Goal: Information Seeking & Learning: Learn about a topic

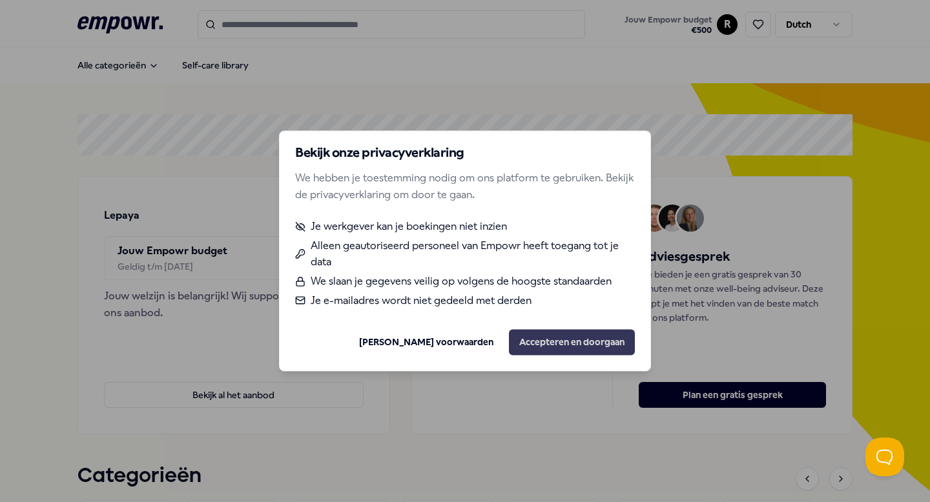
click at [580, 343] on button "Accepteren en doorgaan" at bounding box center [572, 343] width 126 height 26
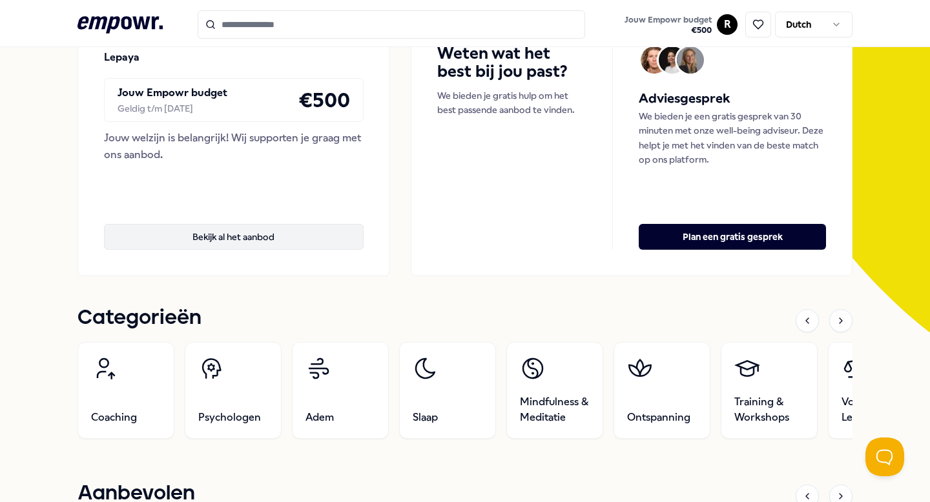
scroll to position [157, 0]
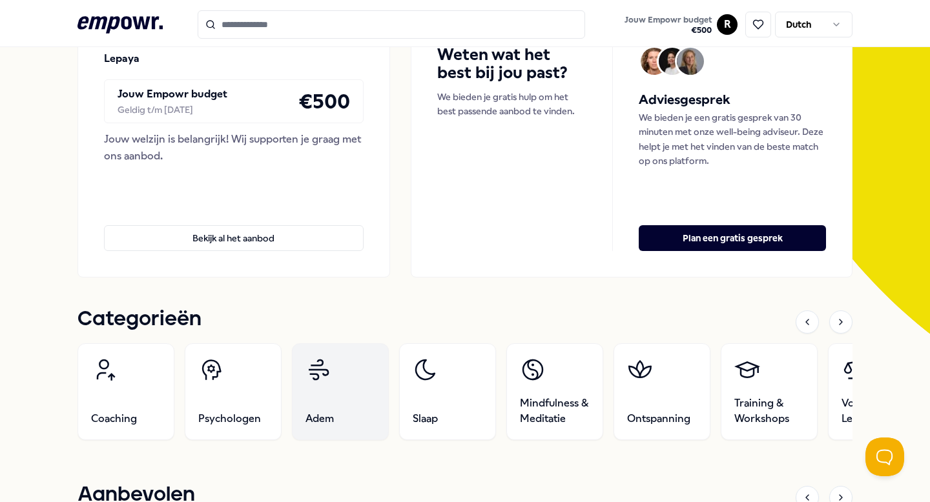
click at [329, 398] on link "Adem" at bounding box center [340, 391] width 97 height 97
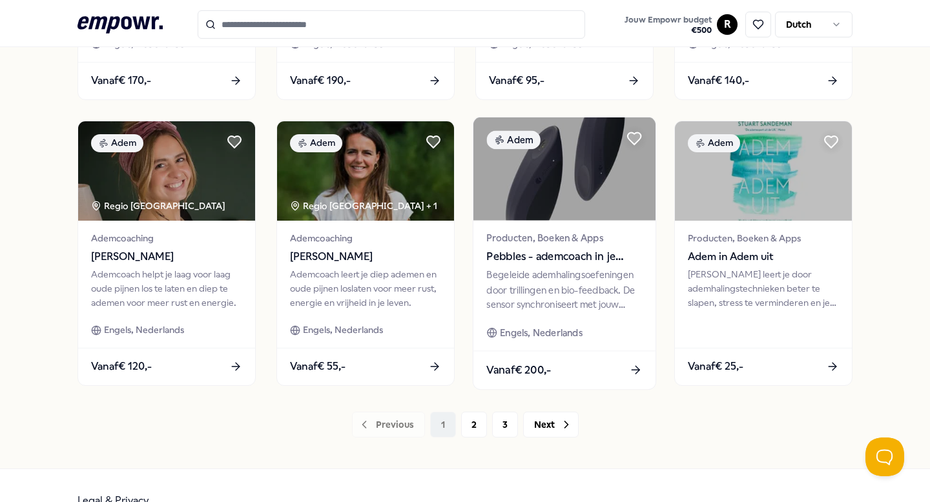
scroll to position [642, 0]
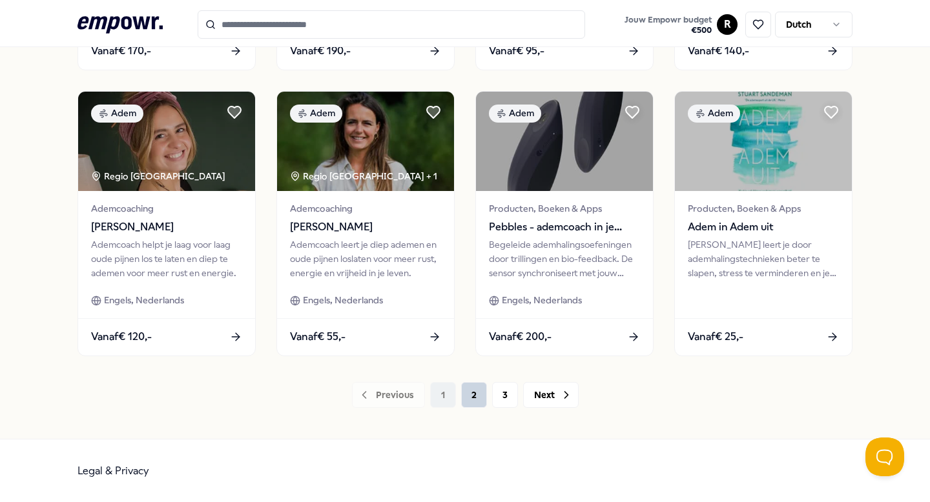
click at [470, 397] on button "2" at bounding box center [474, 395] width 26 height 26
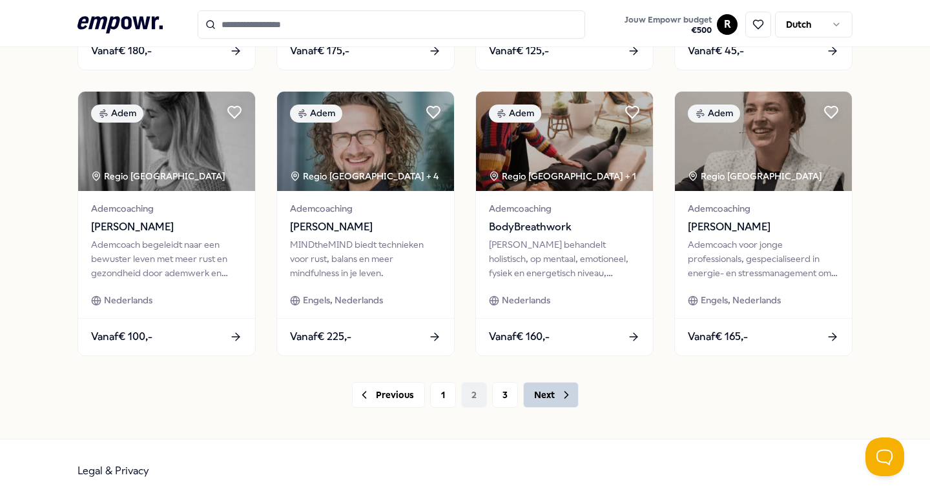
click at [538, 393] on button "Next" at bounding box center [551, 395] width 56 height 26
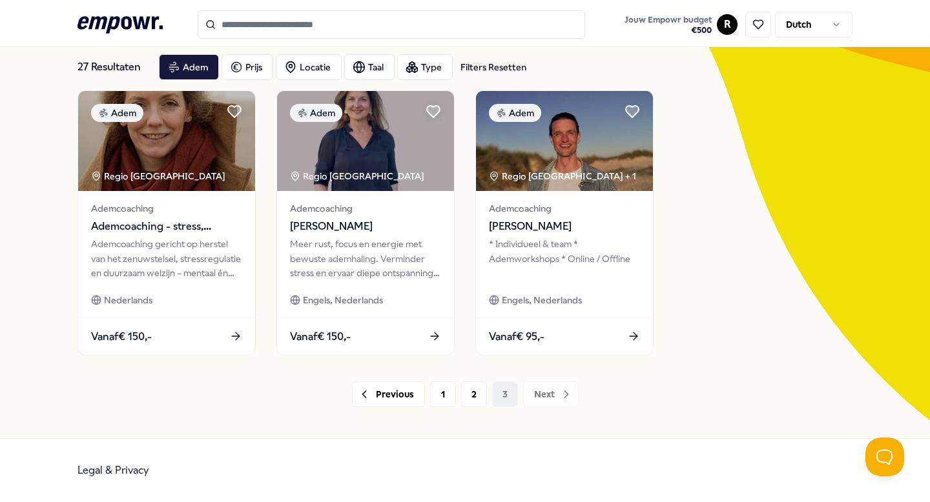
click at [132, 26] on icon ".empowr-logo_svg__cls-1{fill:#03032f}" at bounding box center [119, 25] width 85 height 24
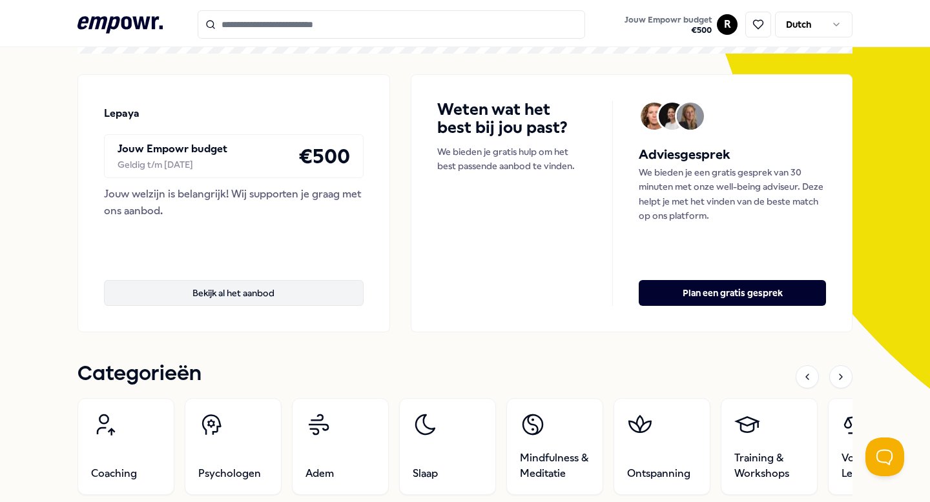
click at [231, 295] on button "Bekijk al het aanbod" at bounding box center [234, 293] width 260 height 26
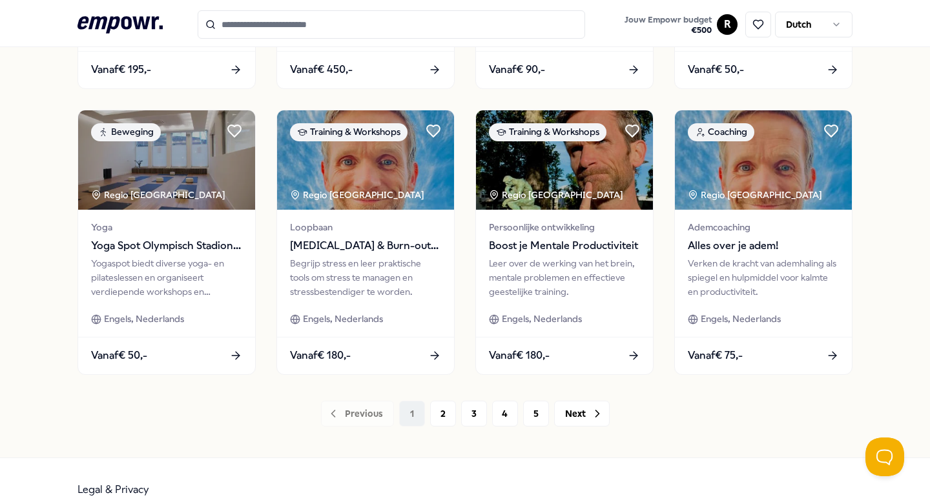
scroll to position [642, 0]
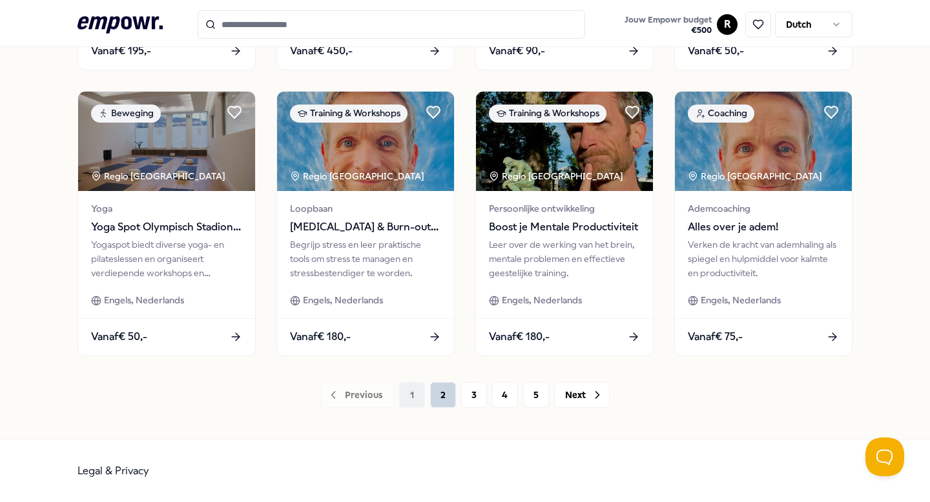
click at [440, 393] on button "2" at bounding box center [443, 395] width 26 height 26
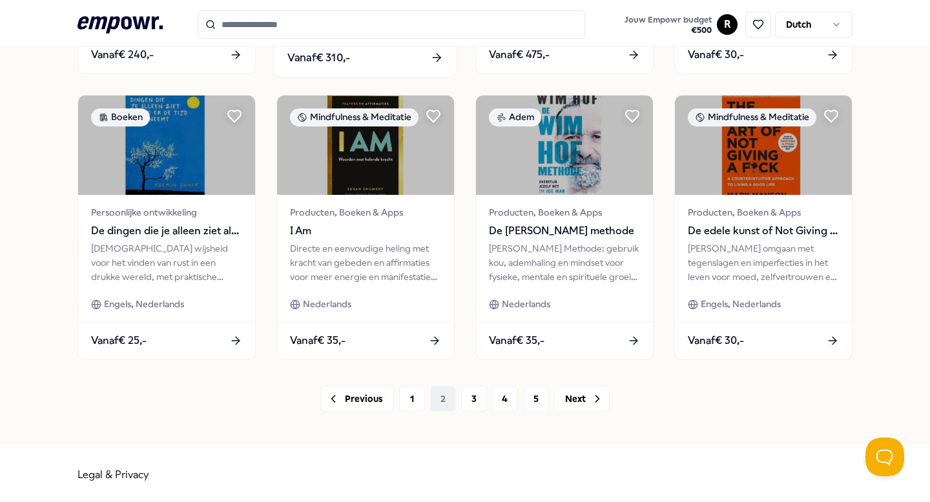
scroll to position [642, 0]
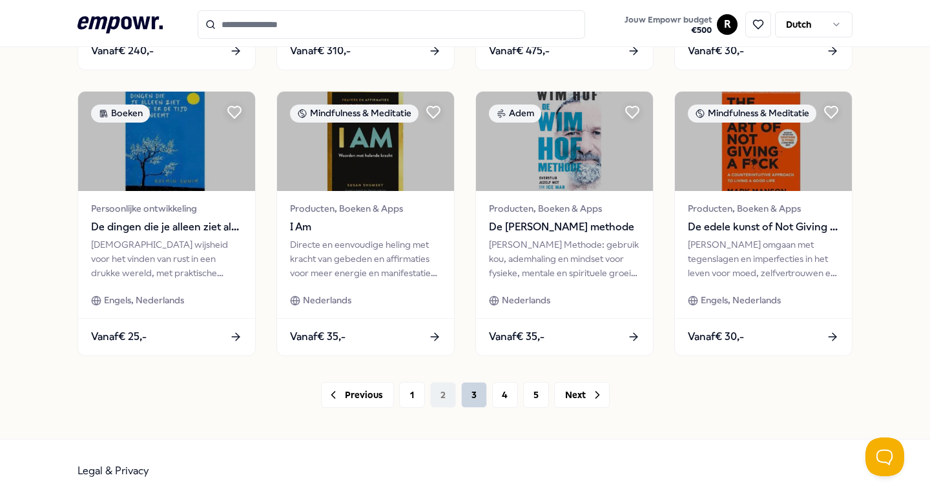
click at [472, 394] on button "3" at bounding box center [474, 395] width 26 height 26
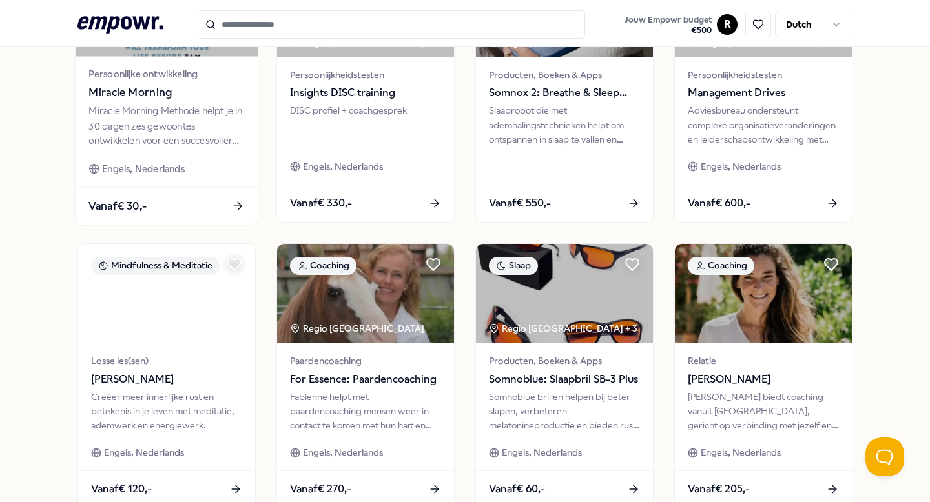
scroll to position [642, 0]
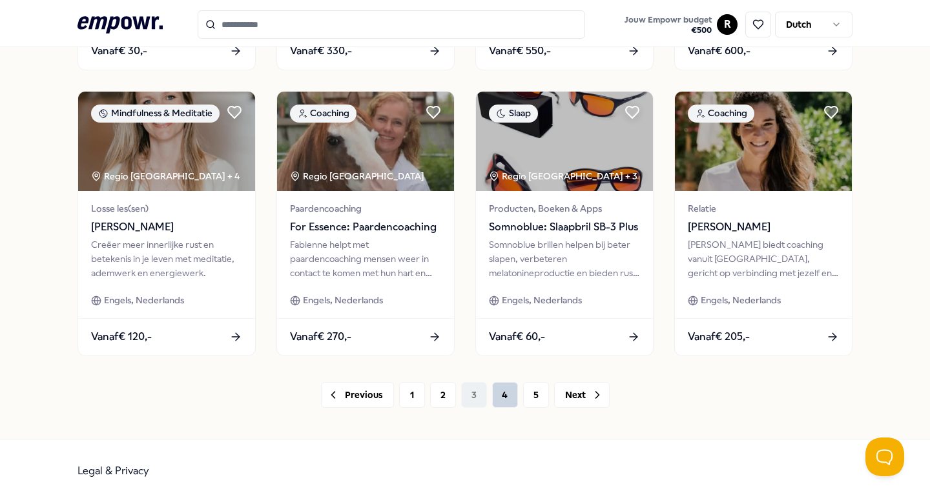
click at [509, 396] on button "4" at bounding box center [505, 395] width 26 height 26
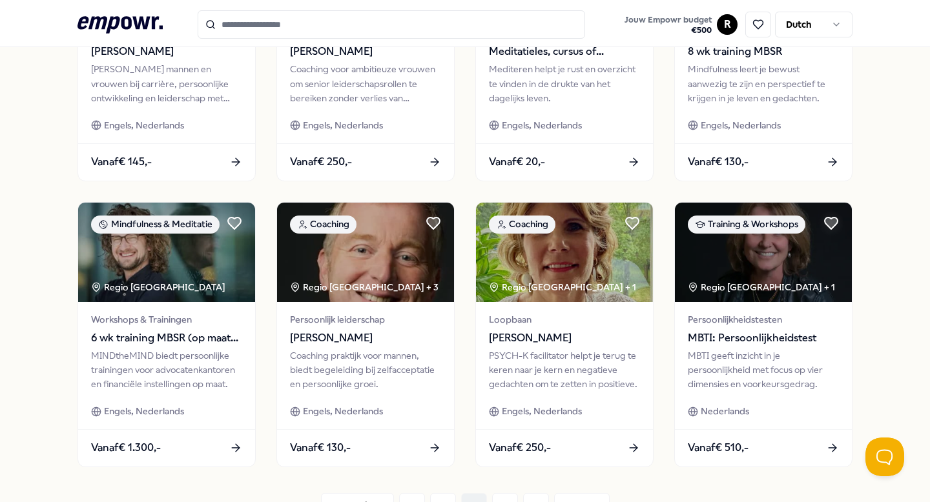
scroll to position [642, 0]
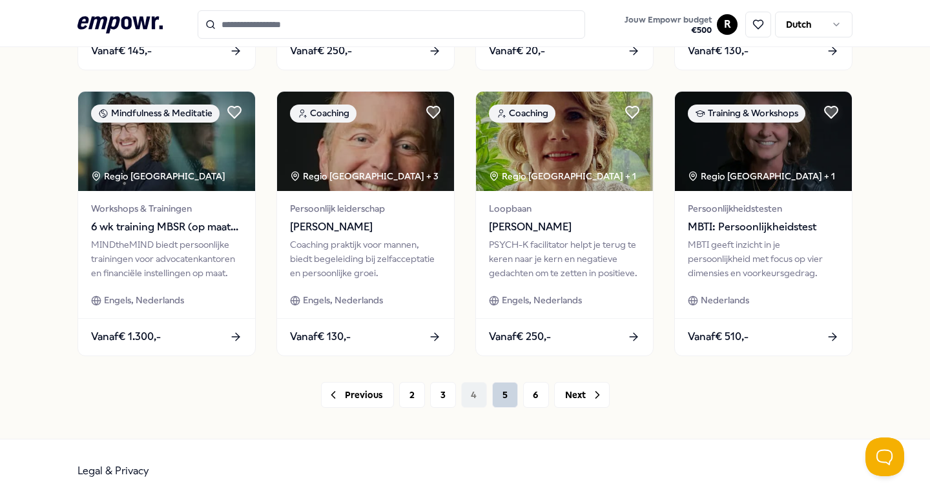
click at [509, 387] on button "5" at bounding box center [505, 395] width 26 height 26
click at [505, 395] on button "5" at bounding box center [505, 395] width 26 height 26
click at [580, 392] on button "Next" at bounding box center [582, 395] width 56 height 26
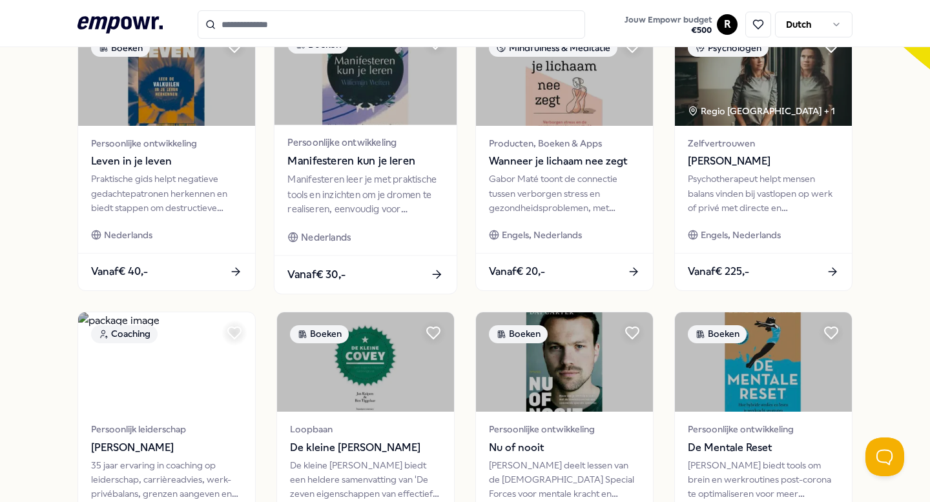
scroll to position [642, 0]
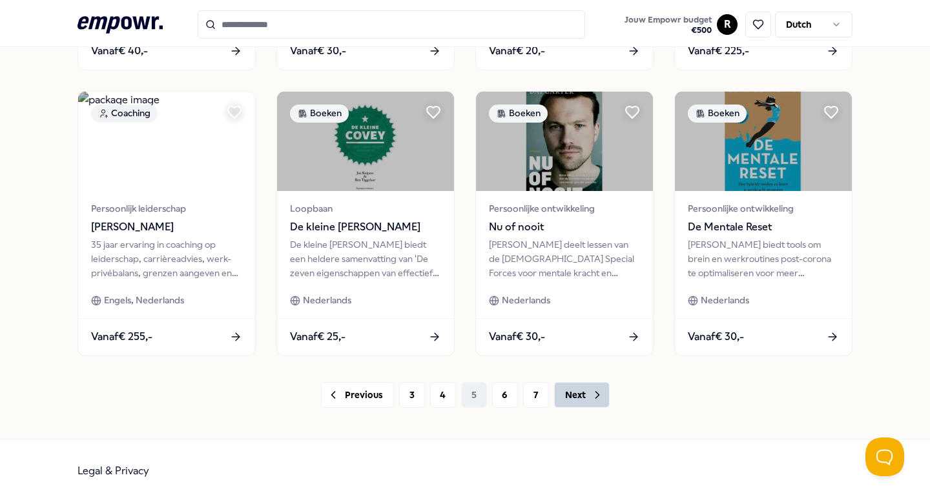
click at [579, 398] on button "Next" at bounding box center [582, 395] width 56 height 26
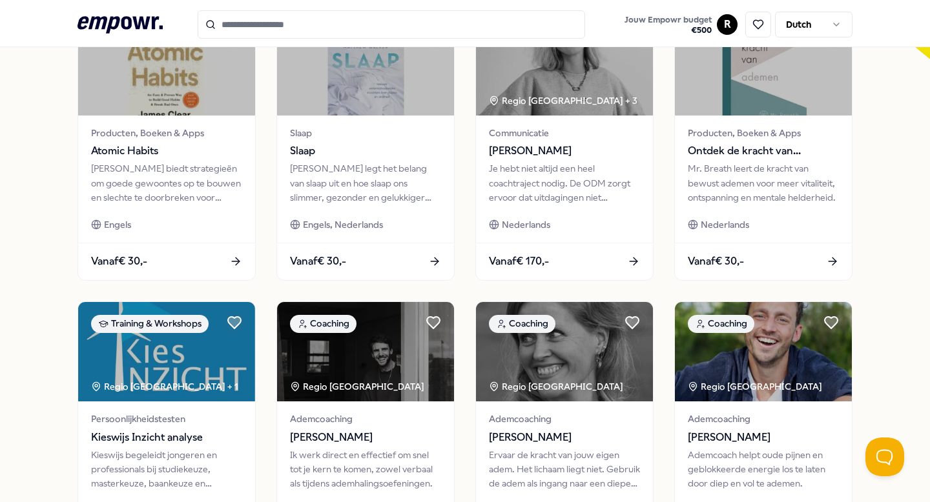
scroll to position [642, 0]
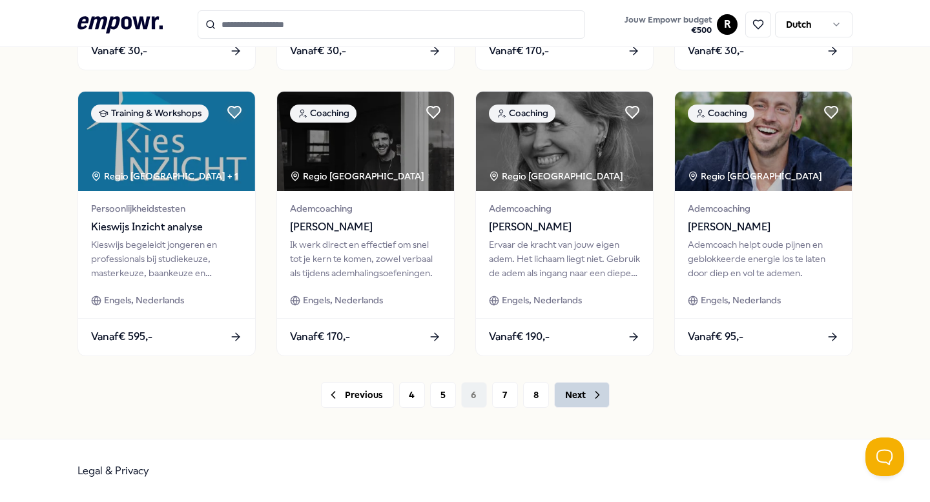
click at [571, 382] on button "Next" at bounding box center [582, 395] width 56 height 26
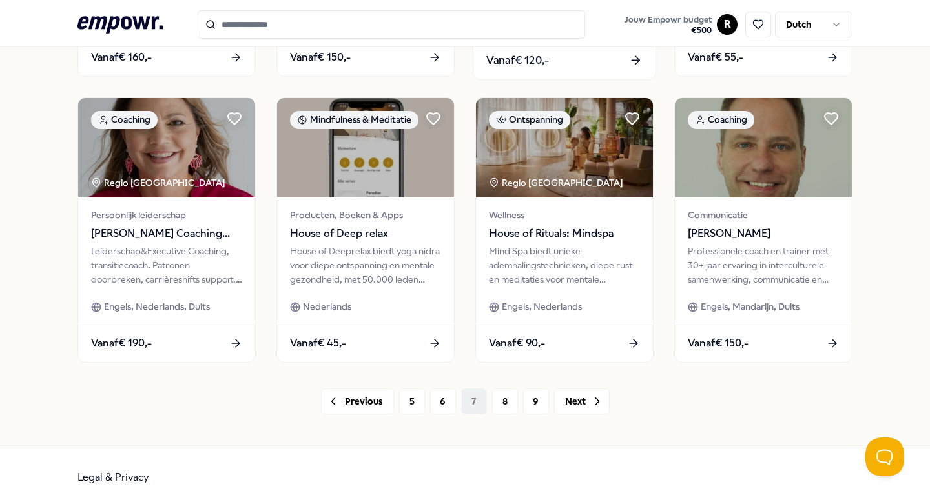
scroll to position [642, 0]
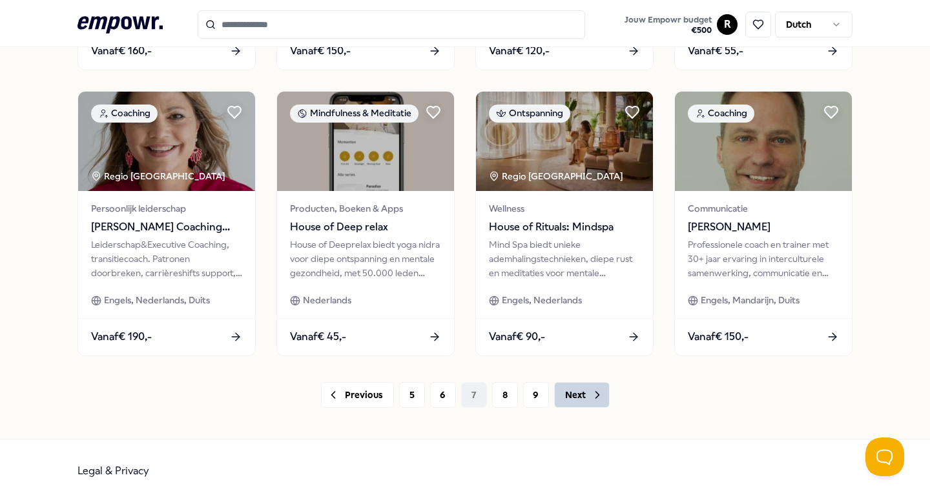
click at [576, 395] on button "Next" at bounding box center [582, 395] width 56 height 26
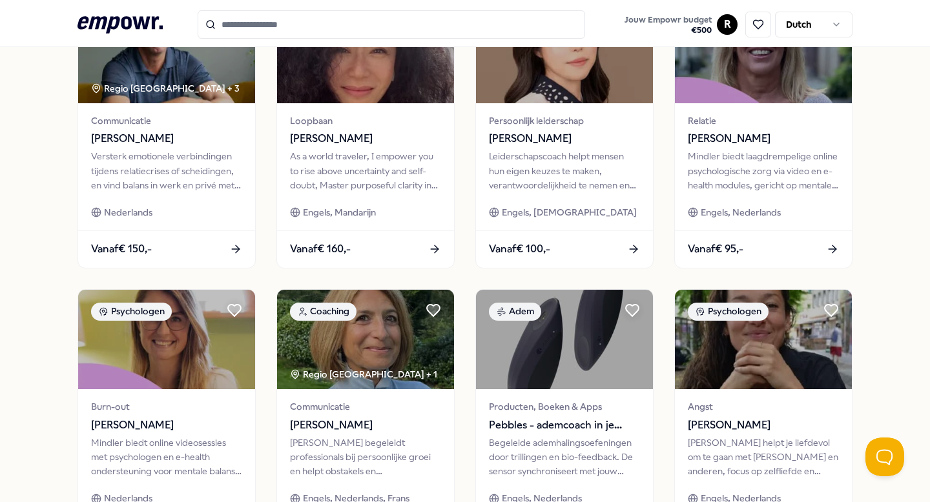
scroll to position [642, 0]
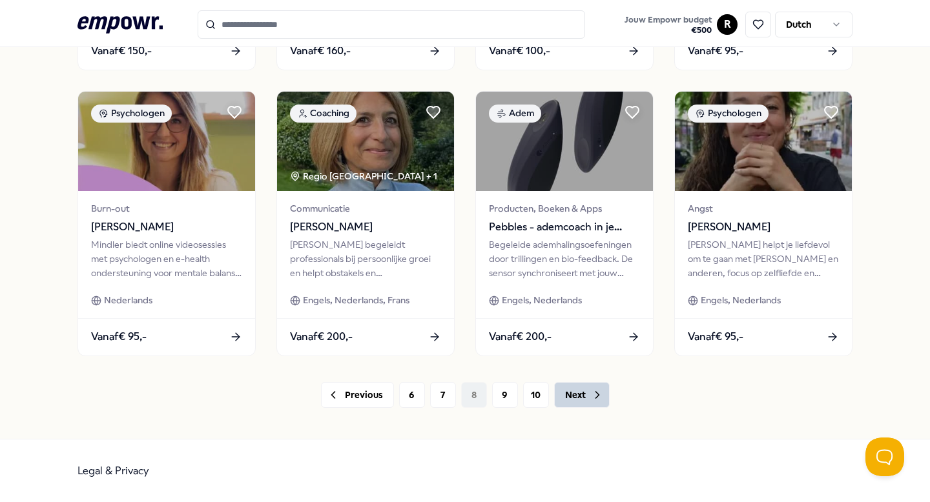
click at [572, 394] on button "Next" at bounding box center [582, 395] width 56 height 26
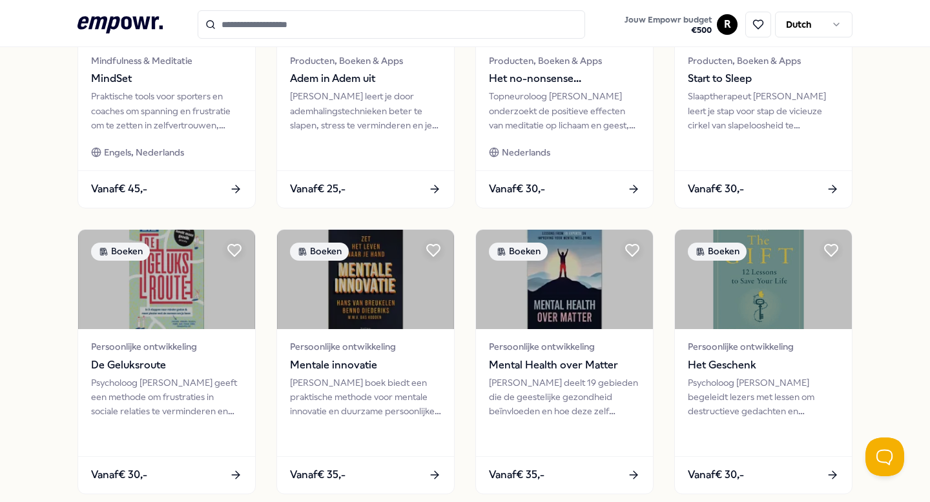
scroll to position [642, 0]
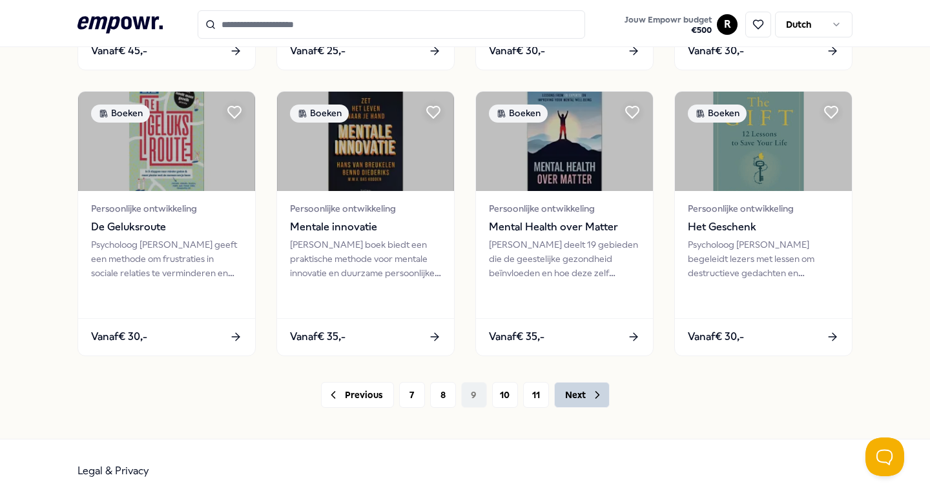
click at [576, 401] on button "Next" at bounding box center [582, 395] width 56 height 26
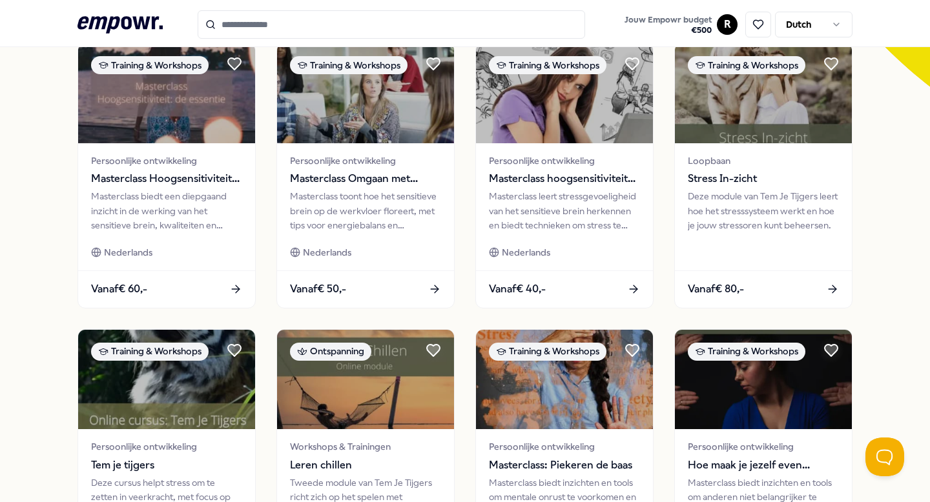
scroll to position [642, 0]
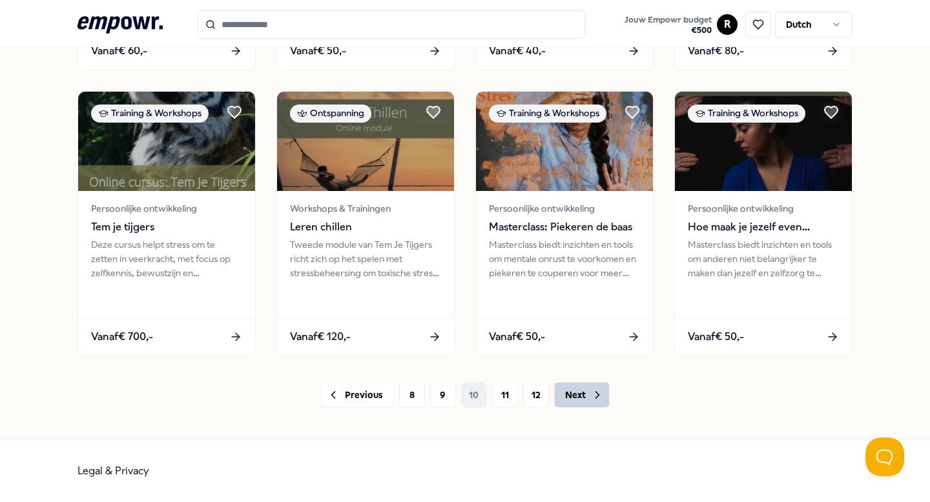
click at [578, 398] on button "Next" at bounding box center [582, 395] width 56 height 26
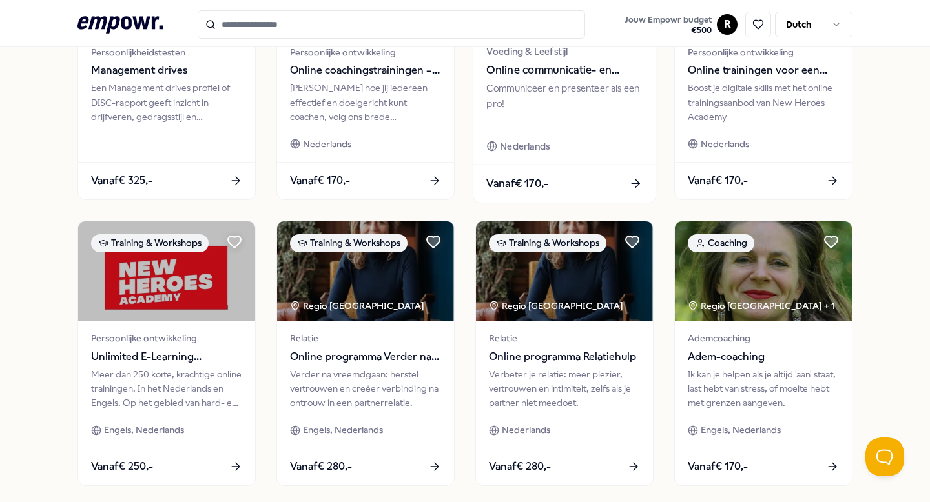
scroll to position [642, 0]
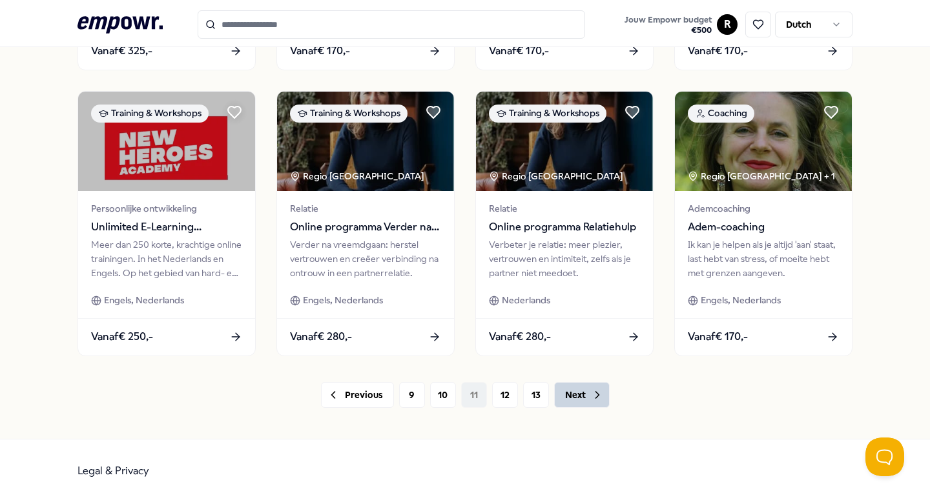
click at [581, 396] on button "Next" at bounding box center [582, 395] width 56 height 26
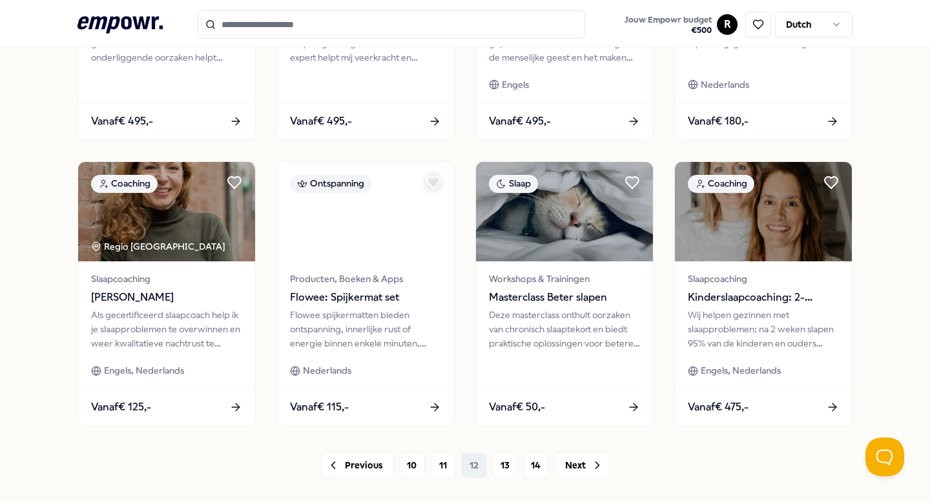
scroll to position [642, 0]
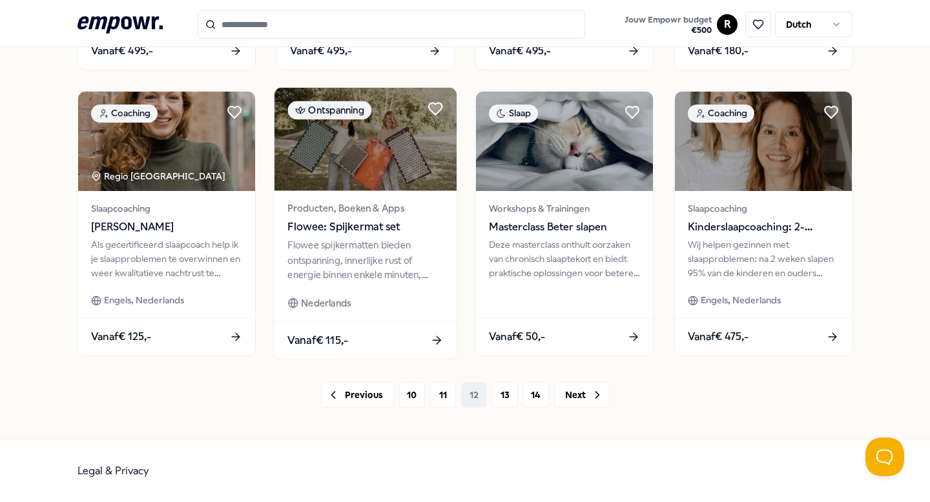
click at [360, 222] on span "Flowee: Spijkermat set" at bounding box center [365, 226] width 156 height 17
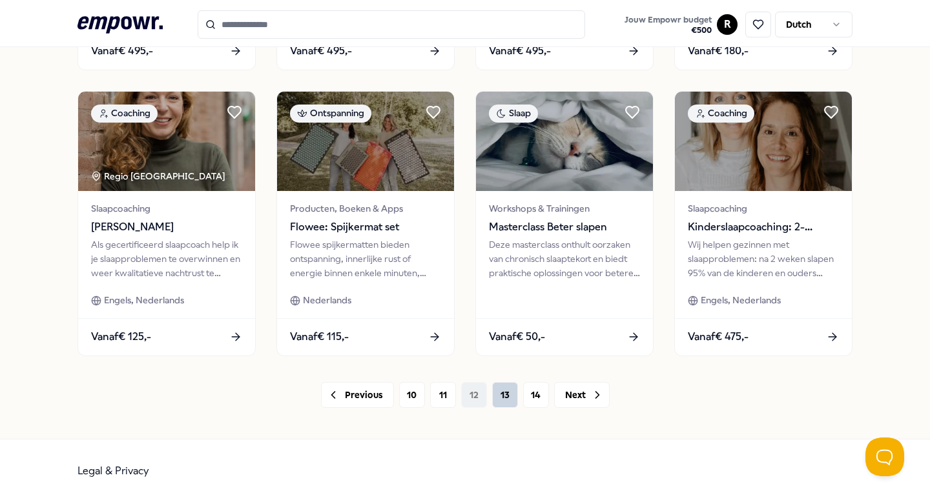
click at [500, 397] on button "13" at bounding box center [505, 395] width 26 height 26
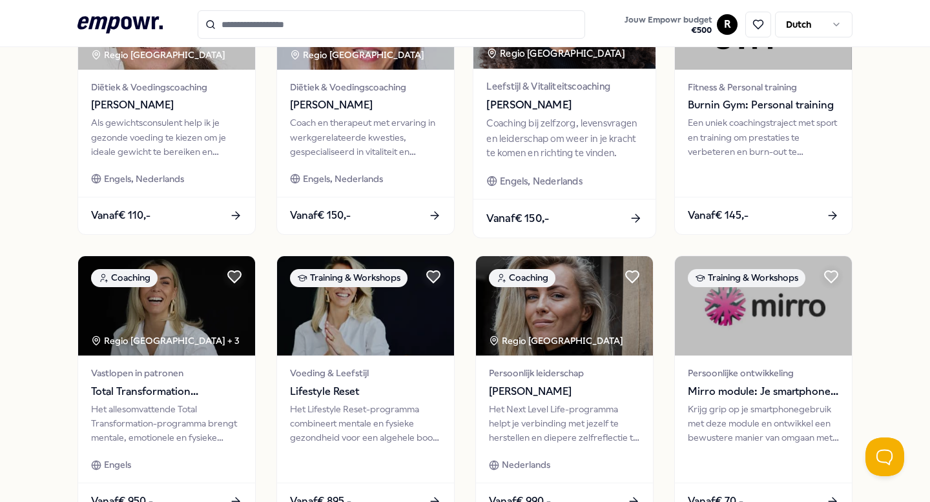
scroll to position [642, 0]
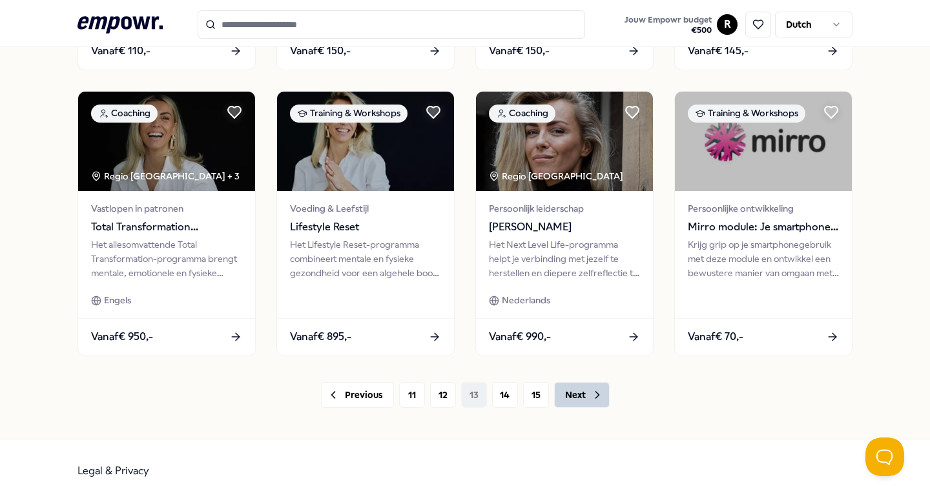
click at [581, 404] on button "Next" at bounding box center [582, 395] width 56 height 26
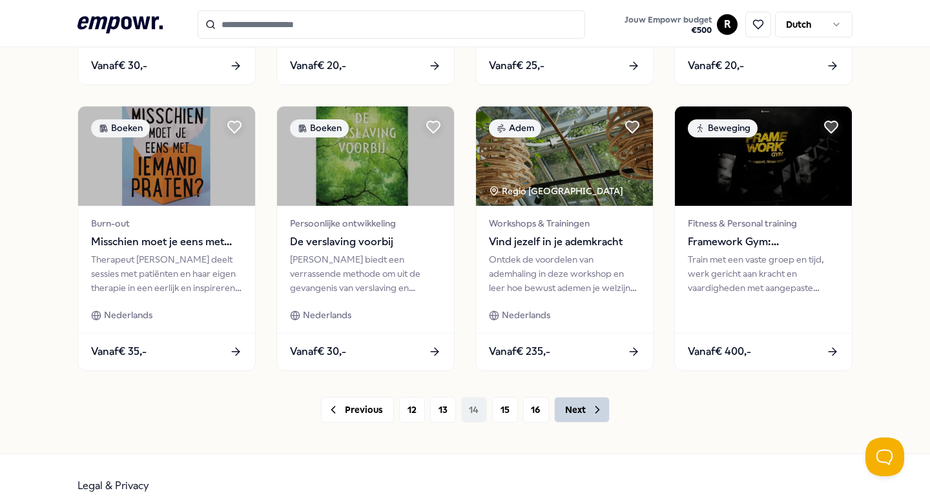
scroll to position [642, 0]
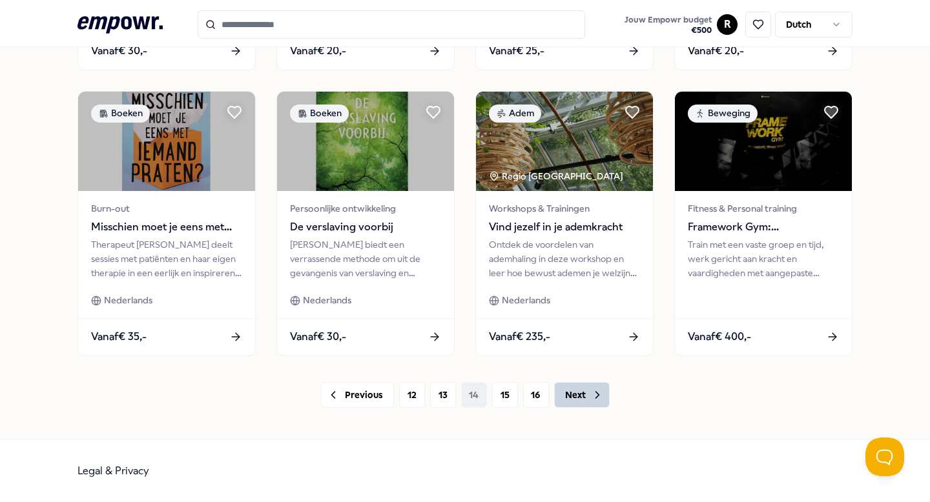
click at [577, 392] on button "Next" at bounding box center [582, 395] width 56 height 26
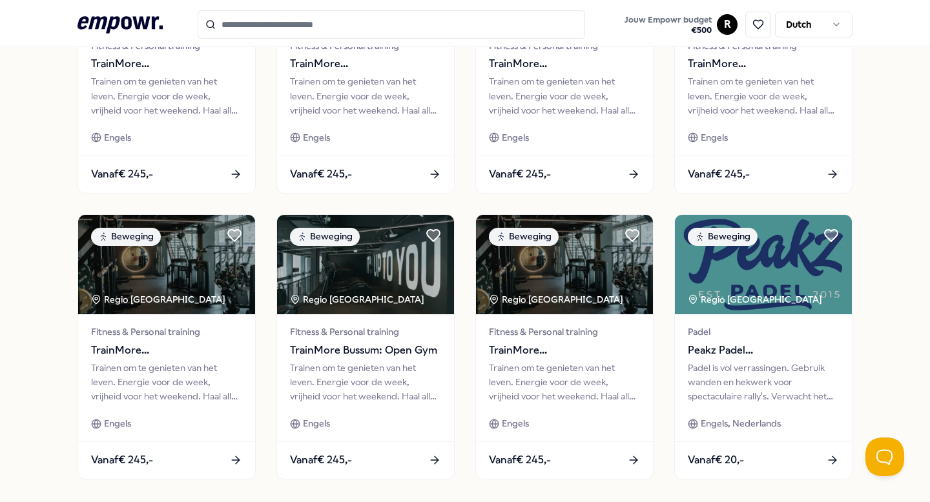
scroll to position [642, 0]
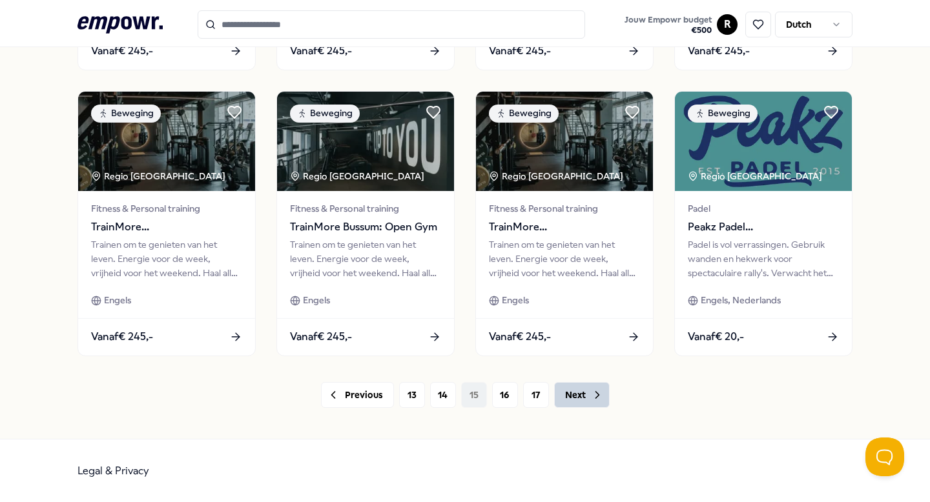
click at [574, 398] on button "Next" at bounding box center [582, 395] width 56 height 26
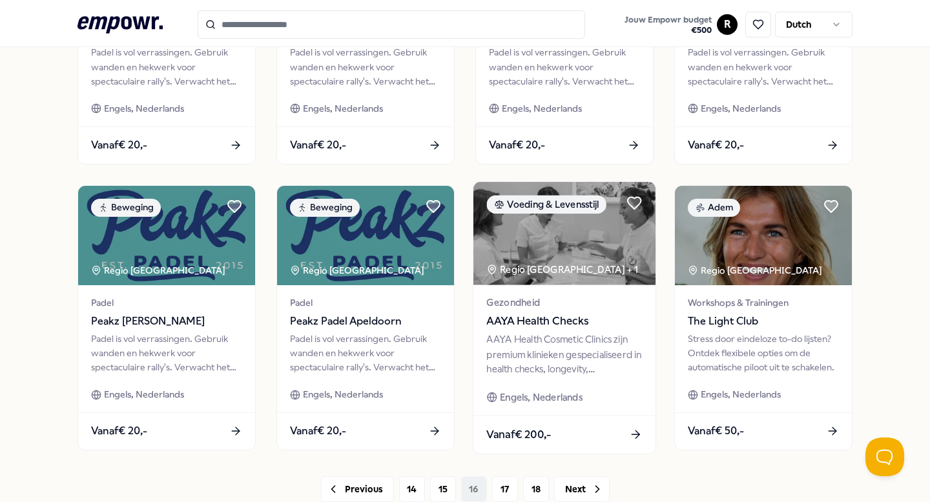
scroll to position [586, 0]
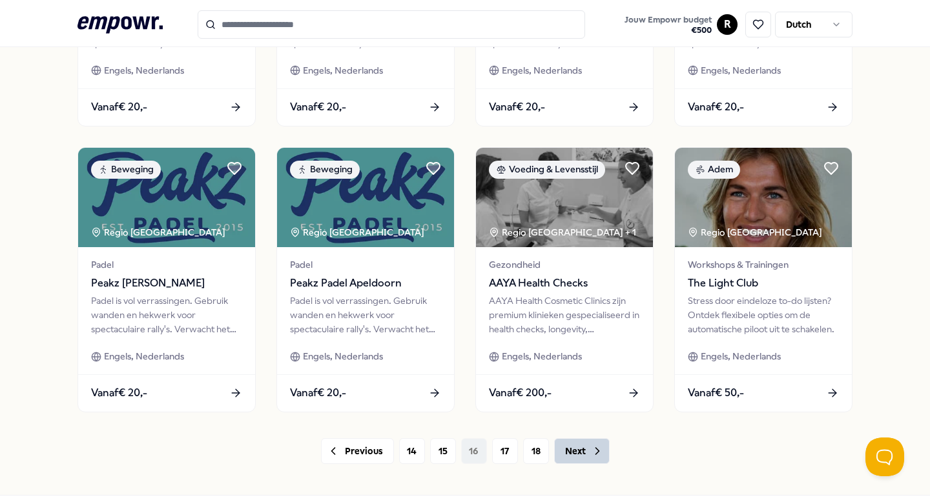
click at [579, 450] on button "Next" at bounding box center [582, 451] width 56 height 26
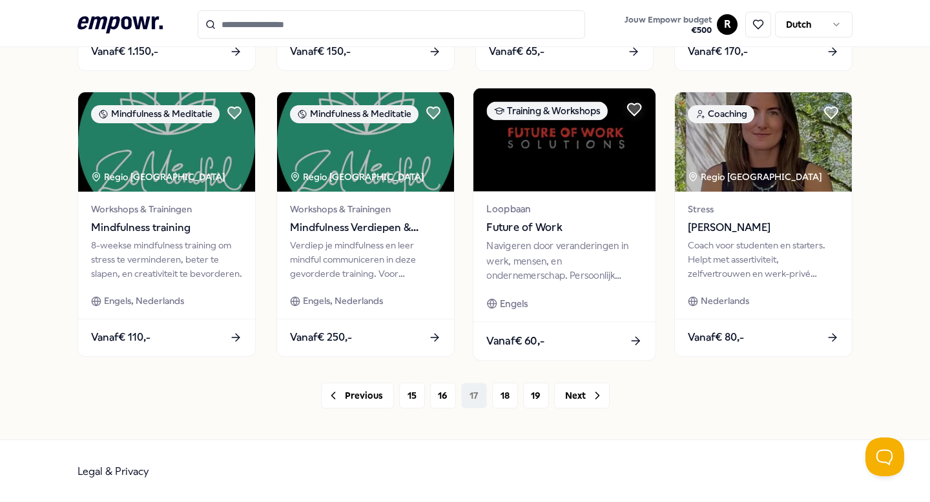
scroll to position [642, 0]
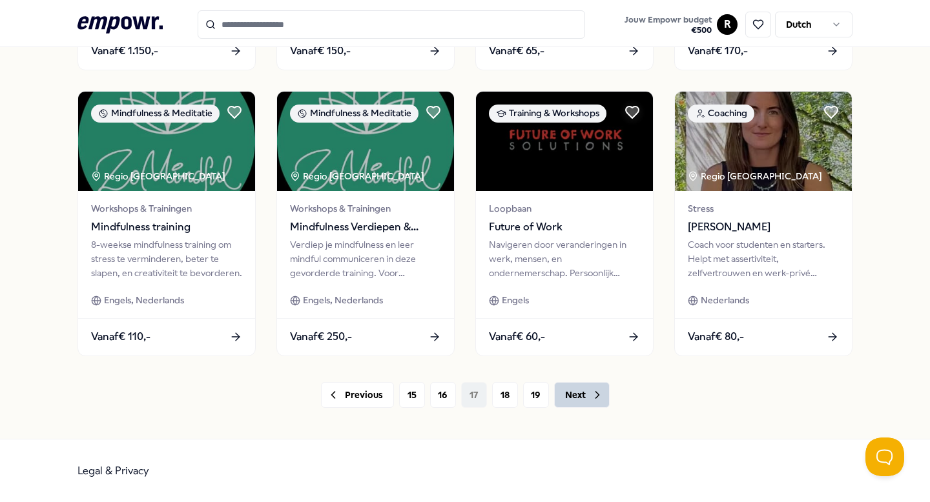
click at [574, 396] on button "Next" at bounding box center [582, 395] width 56 height 26
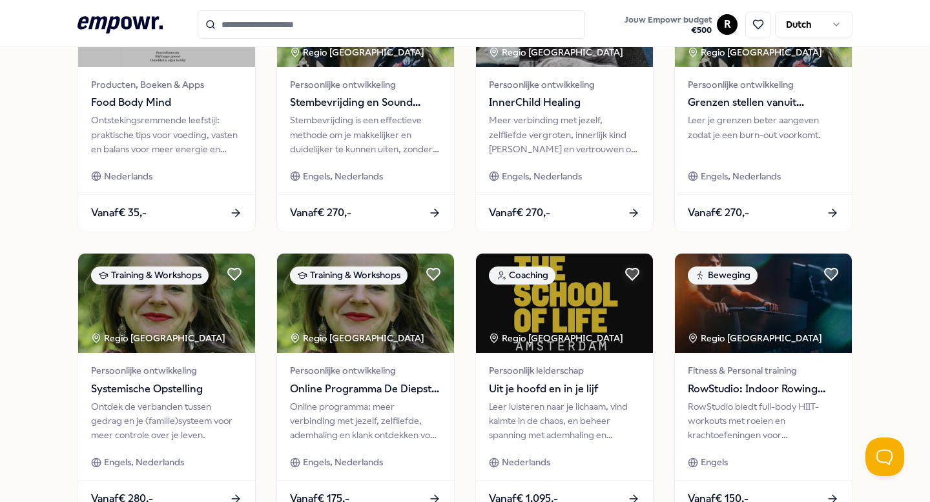
scroll to position [642, 0]
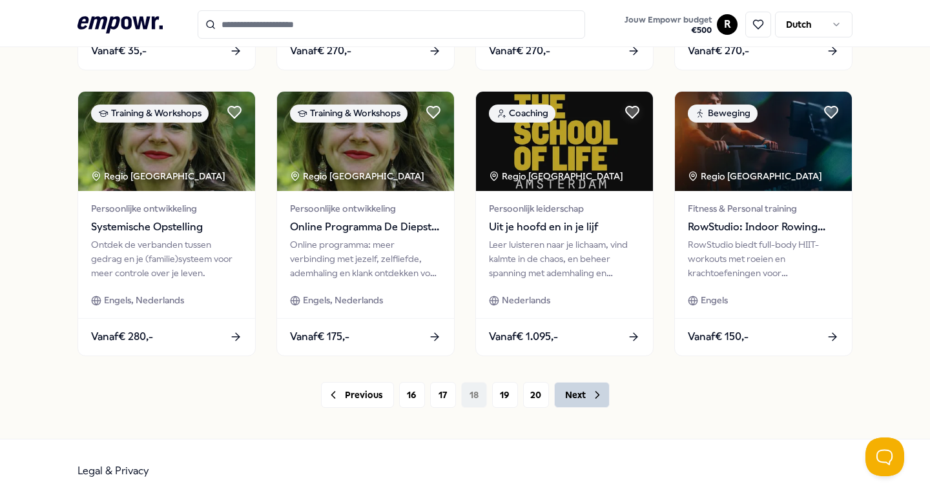
click at [574, 396] on button "Next" at bounding box center [582, 395] width 56 height 26
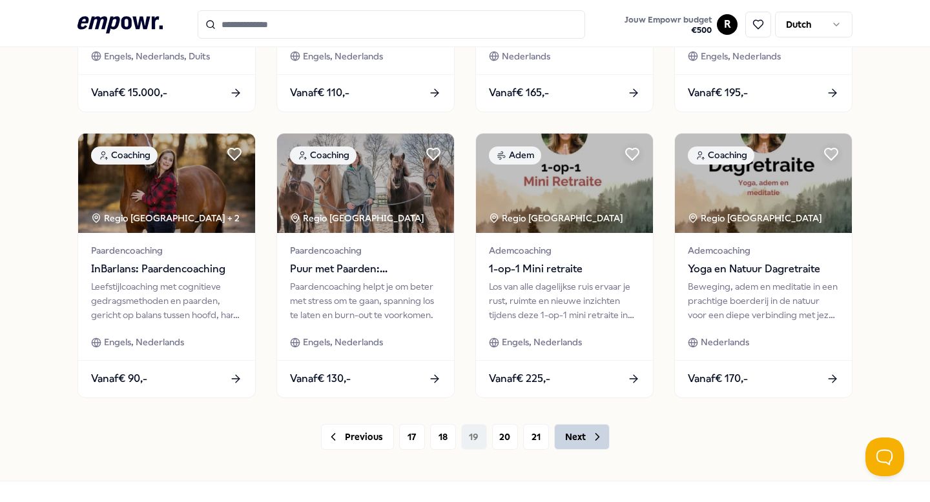
scroll to position [642, 0]
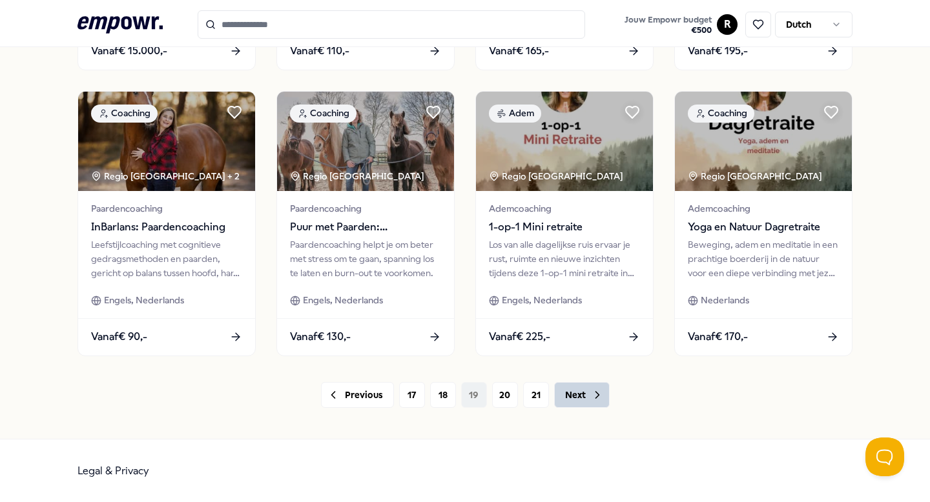
click at [574, 396] on button "Next" at bounding box center [582, 395] width 56 height 26
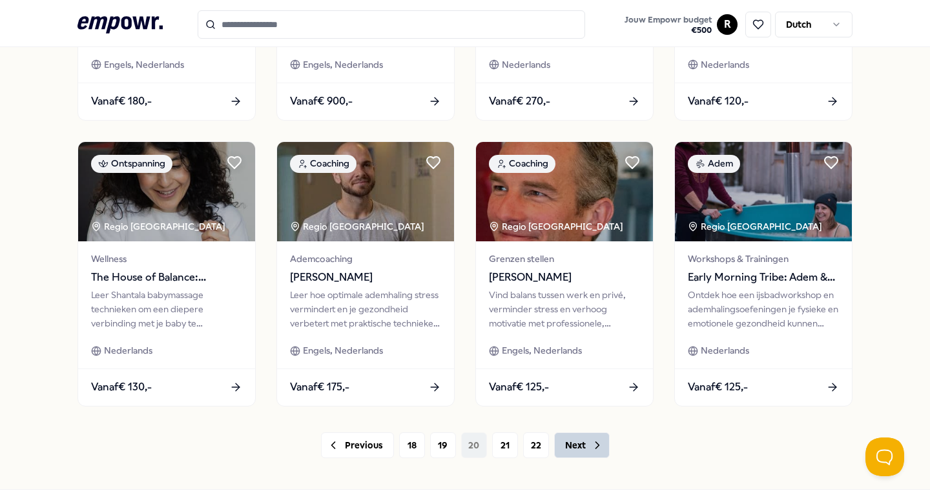
scroll to position [642, 0]
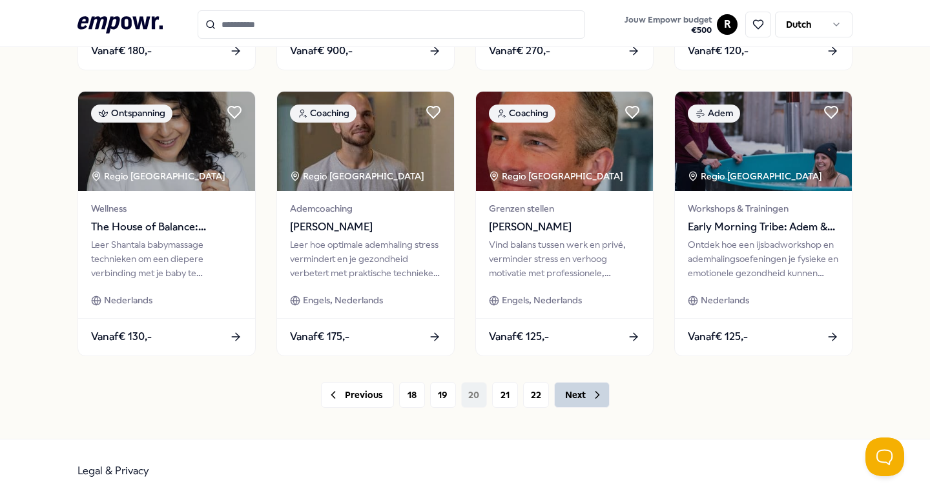
click at [574, 396] on button "Next" at bounding box center [582, 395] width 56 height 26
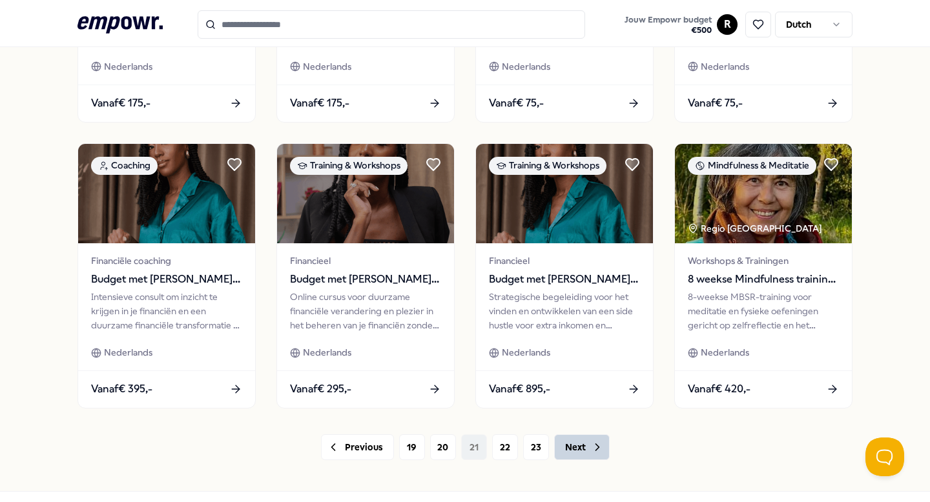
scroll to position [642, 0]
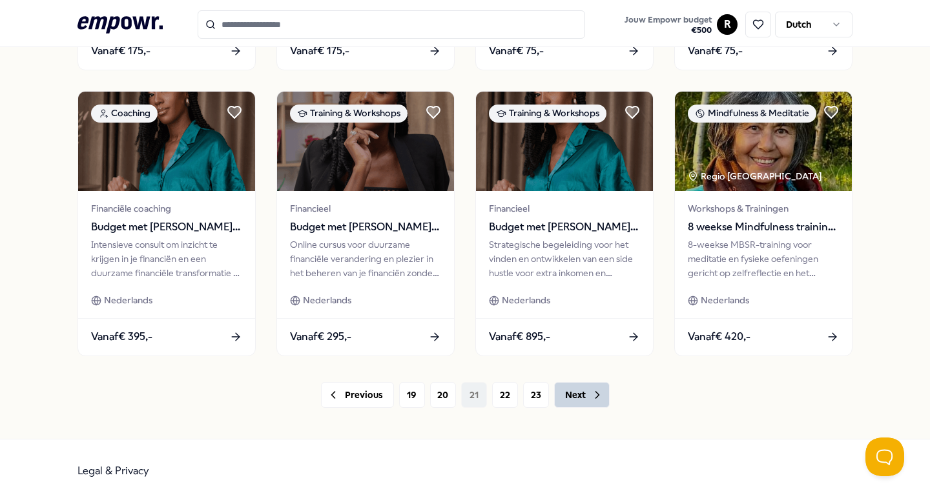
click at [574, 396] on button "Next" at bounding box center [582, 395] width 56 height 26
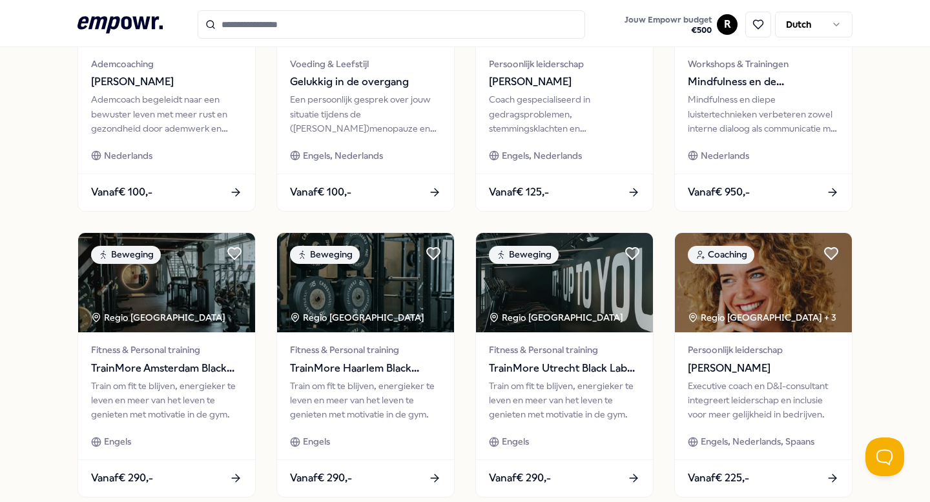
scroll to position [642, 0]
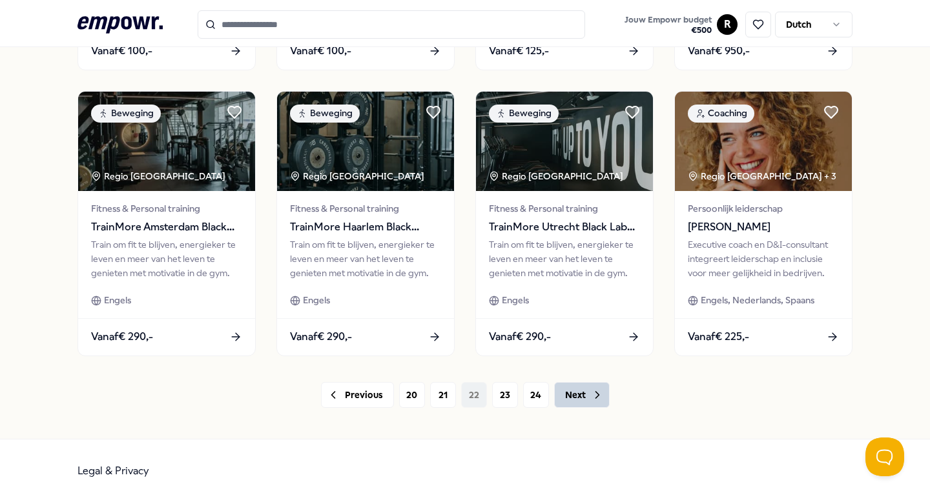
click at [575, 396] on button "Next" at bounding box center [582, 395] width 56 height 26
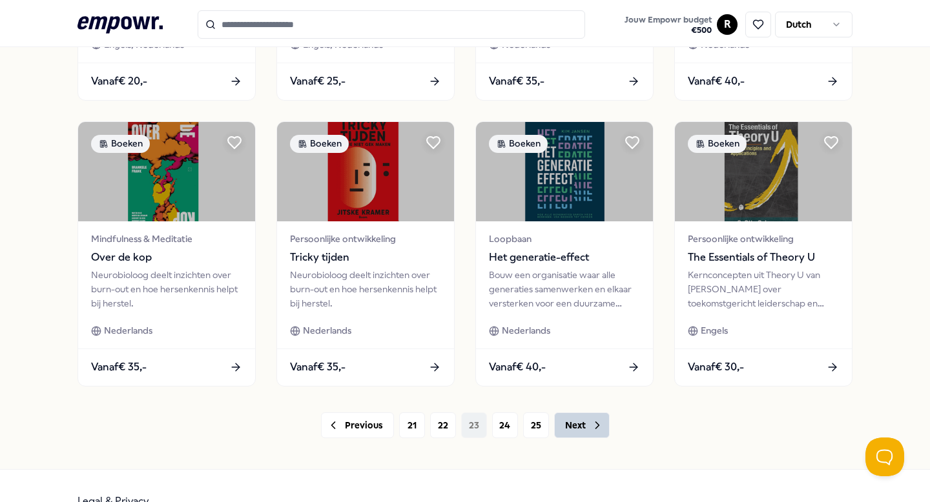
scroll to position [642, 0]
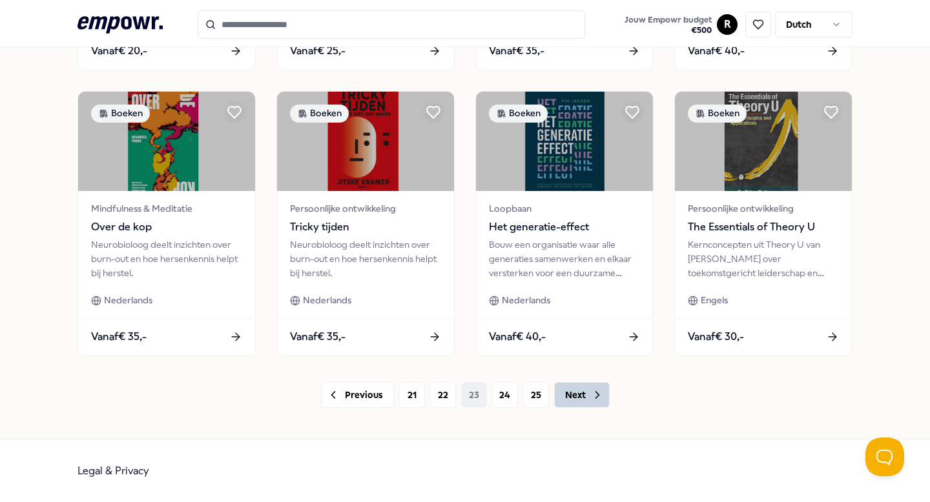
click at [575, 396] on button "Next" at bounding box center [582, 395] width 56 height 26
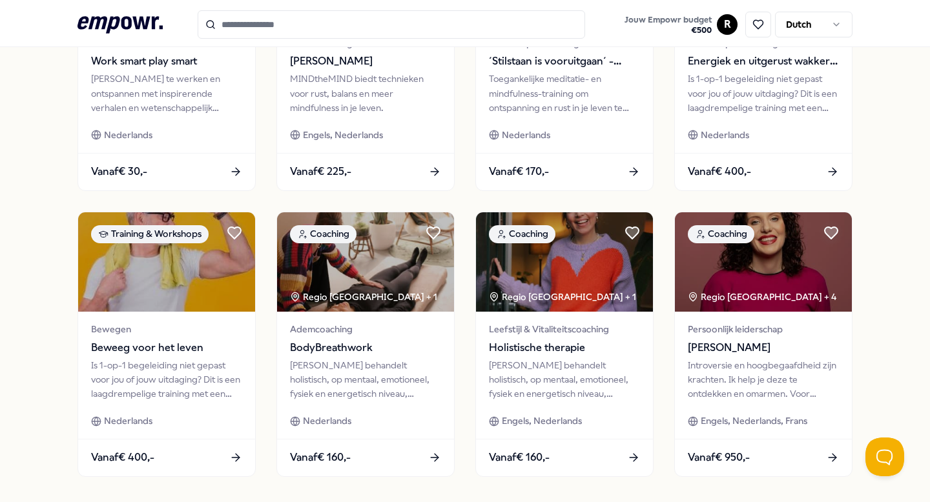
scroll to position [642, 0]
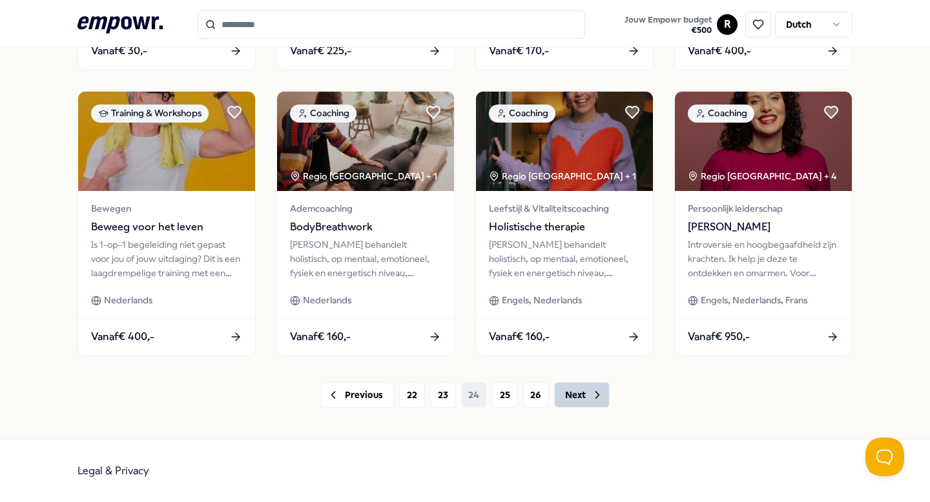
click at [575, 396] on button "Next" at bounding box center [582, 395] width 56 height 26
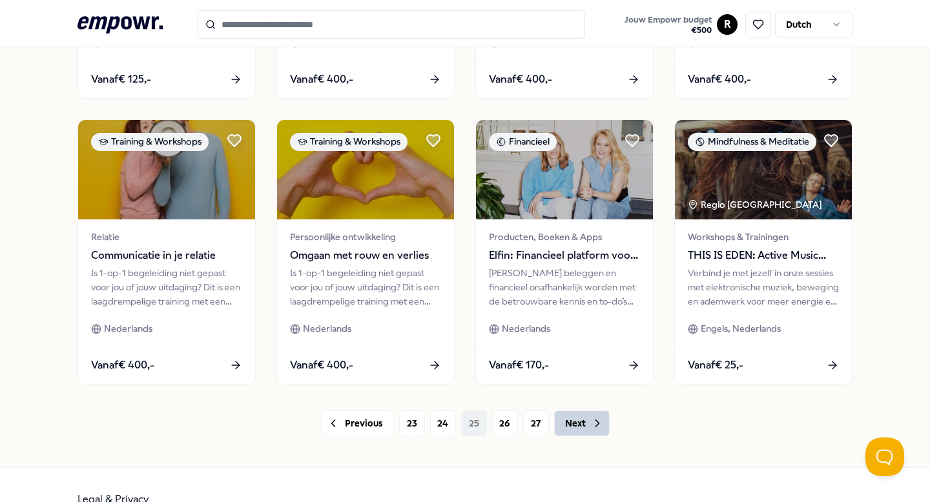
scroll to position [642, 0]
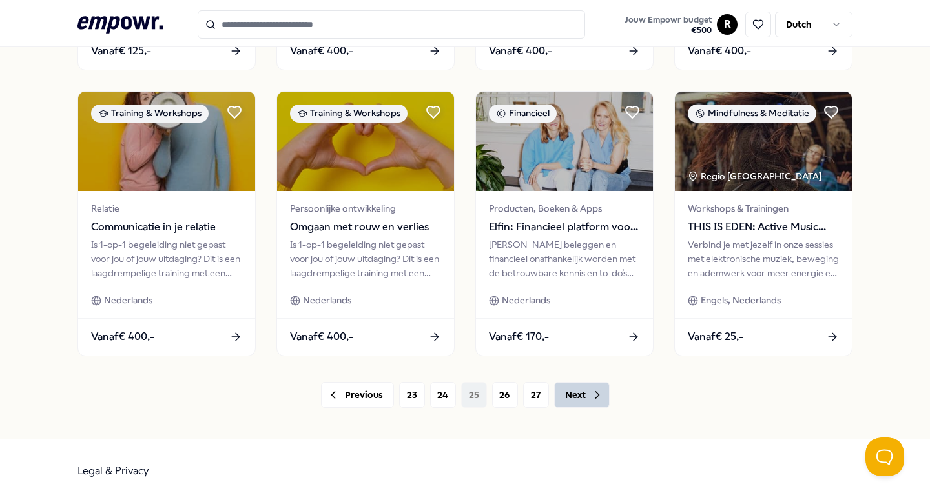
click at [575, 397] on button "Next" at bounding box center [582, 395] width 56 height 26
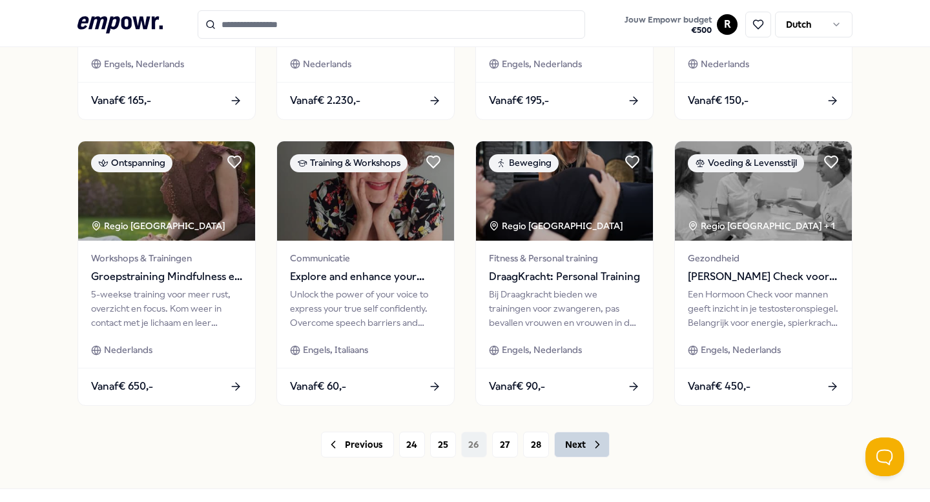
scroll to position [593, 0]
click at [574, 436] on button "Next" at bounding box center [582, 444] width 56 height 26
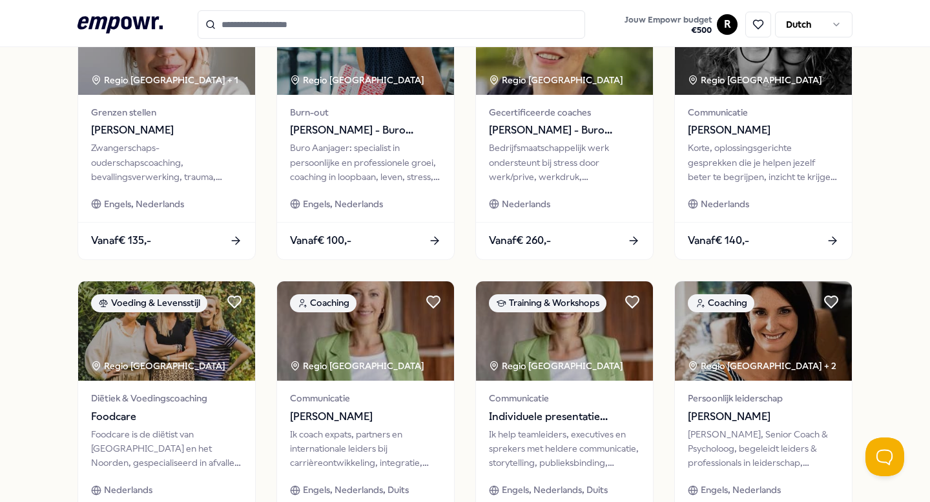
scroll to position [642, 0]
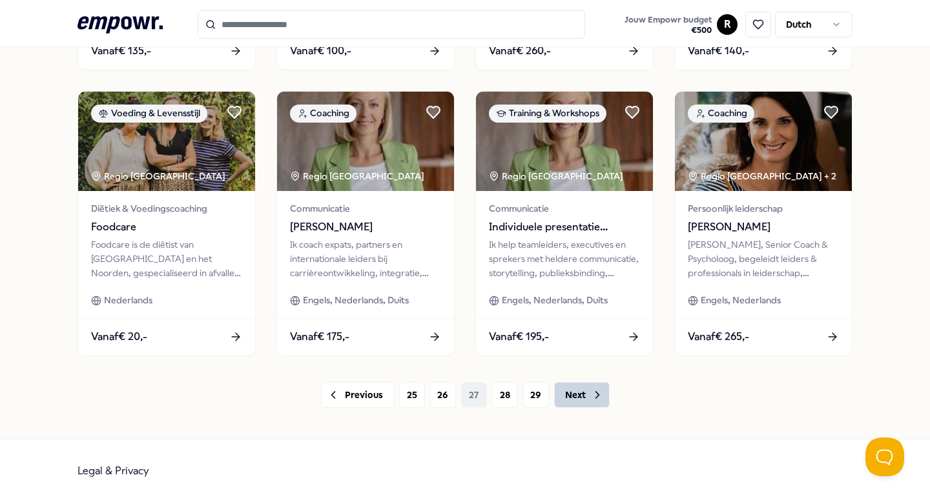
click at [577, 400] on button "Next" at bounding box center [582, 395] width 56 height 26
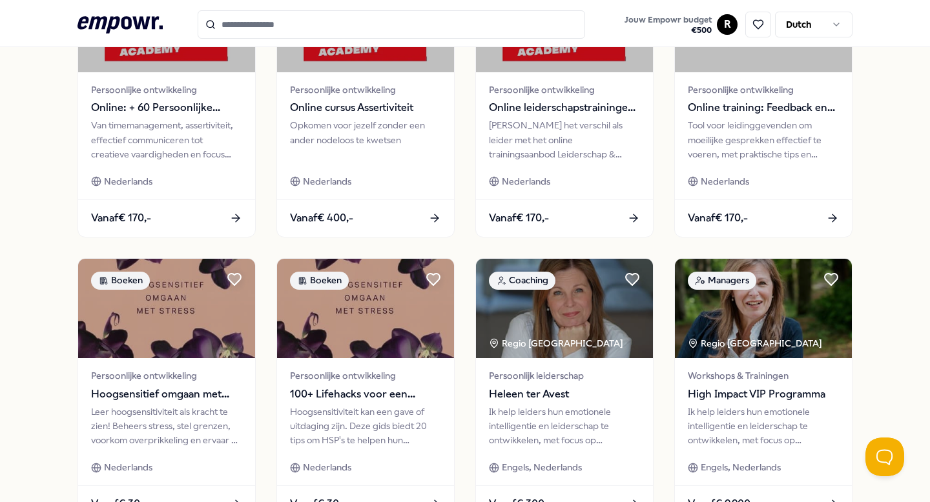
scroll to position [642, 0]
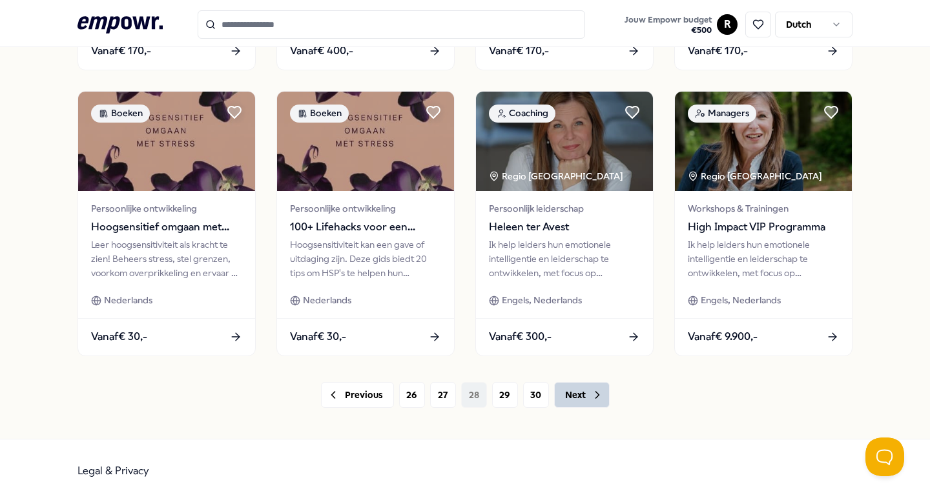
click at [577, 400] on button "Next" at bounding box center [582, 395] width 56 height 26
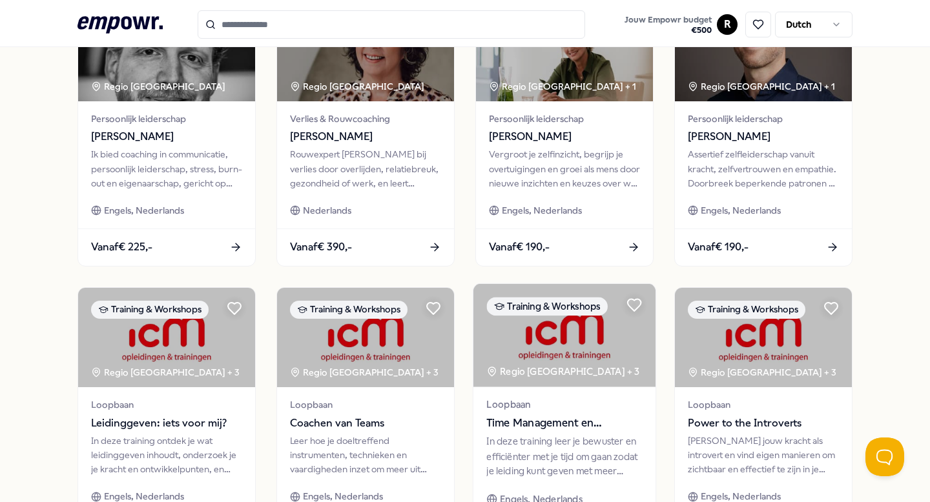
scroll to position [642, 0]
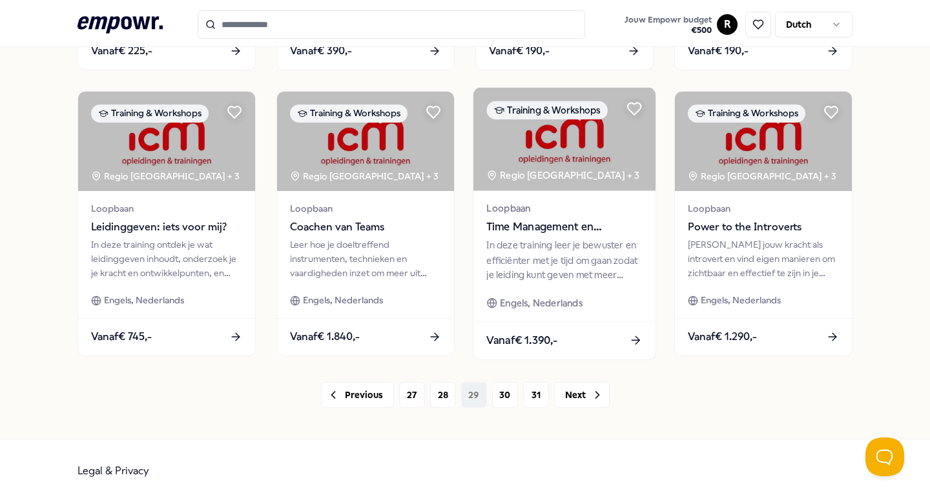
click at [577, 402] on button "Next" at bounding box center [582, 395] width 56 height 26
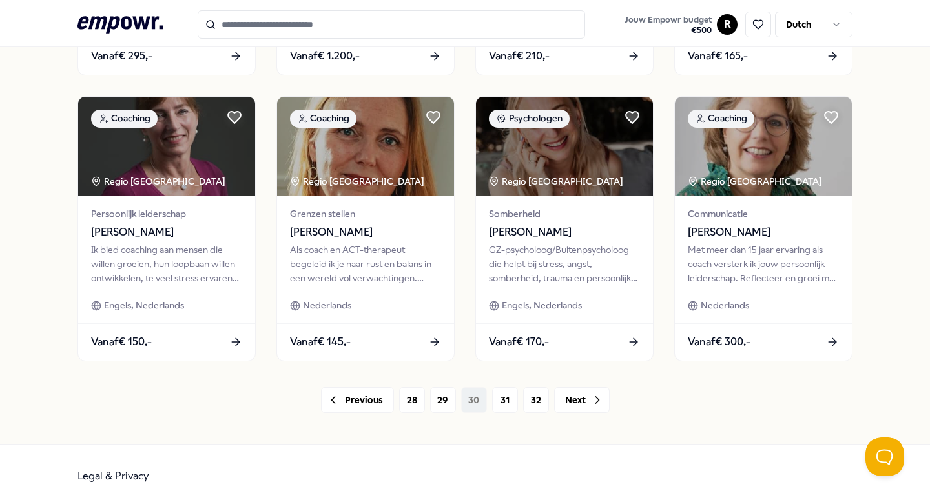
scroll to position [642, 0]
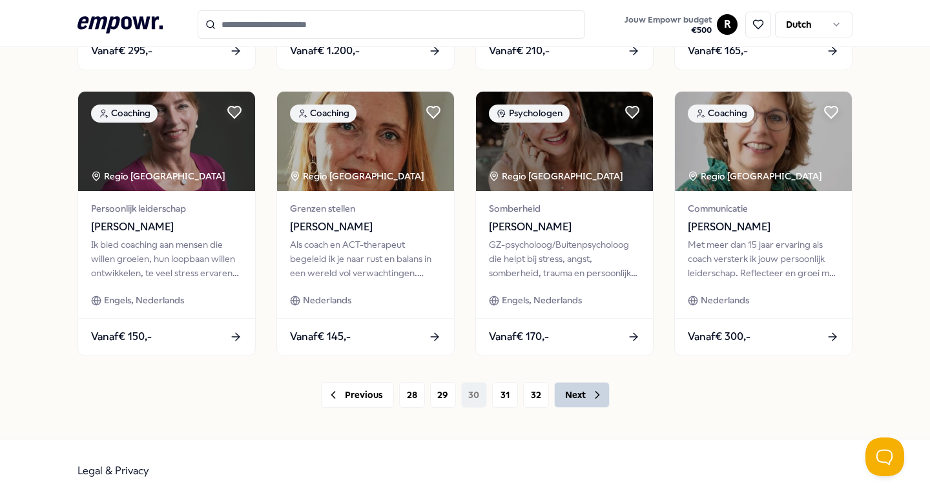
click at [577, 398] on button "Next" at bounding box center [582, 395] width 56 height 26
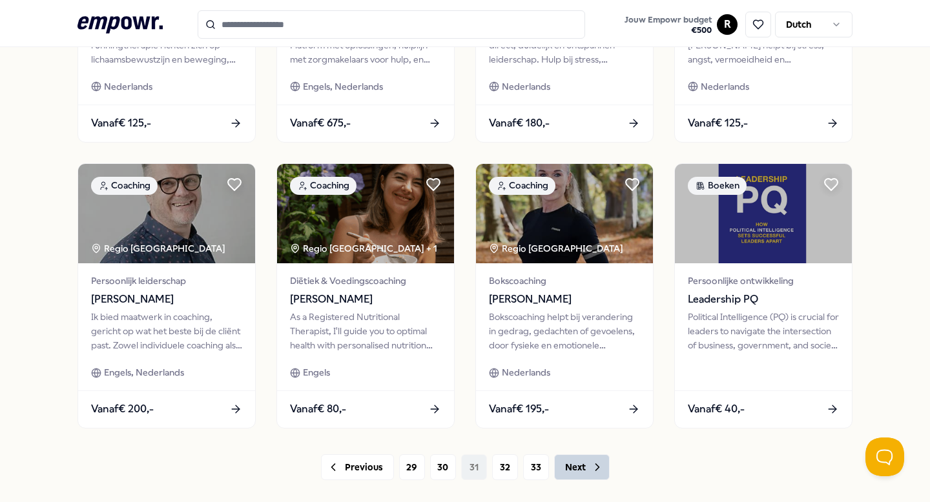
scroll to position [642, 0]
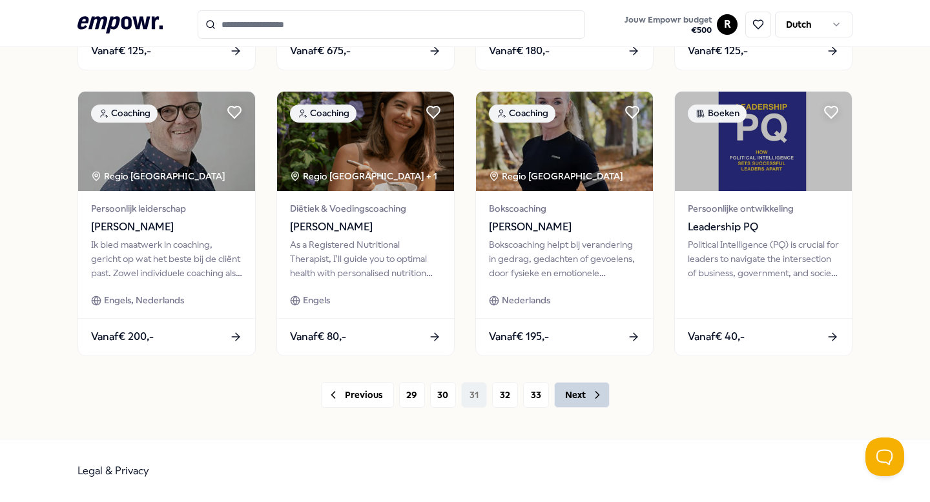
click at [575, 394] on button "Next" at bounding box center [582, 395] width 56 height 26
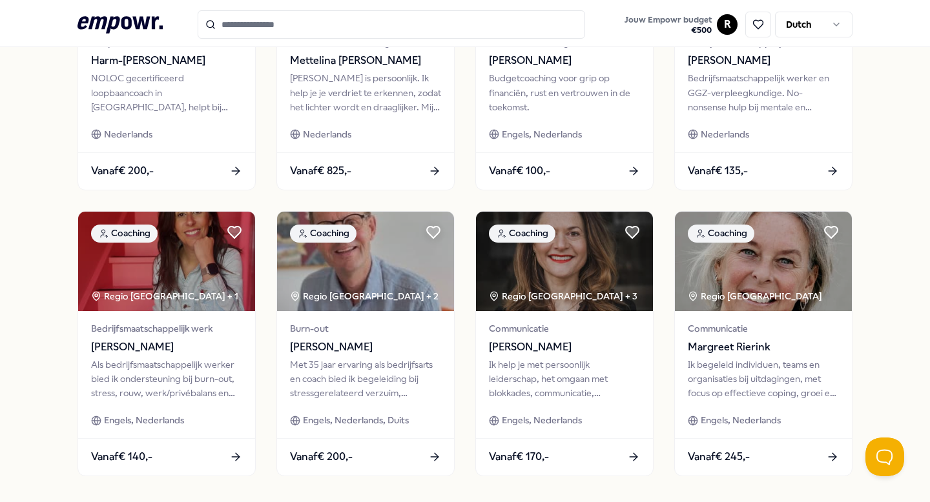
scroll to position [642, 0]
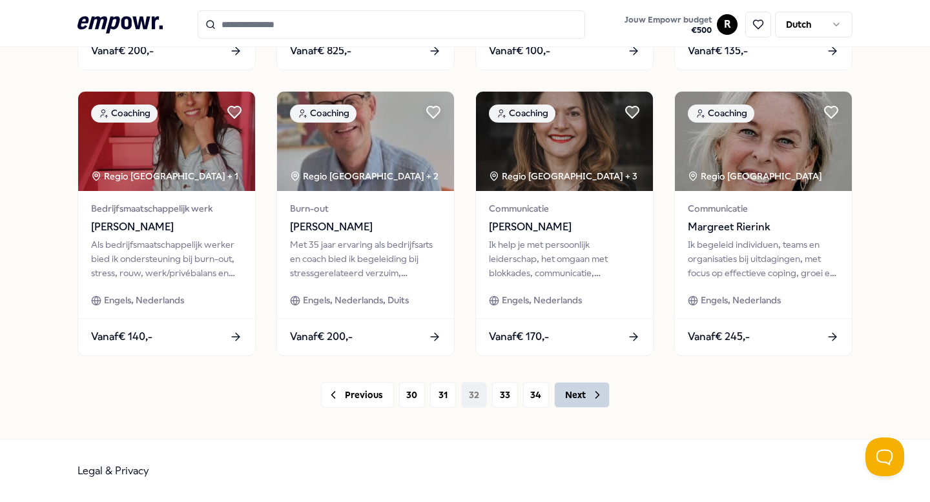
click at [575, 394] on button "Next" at bounding box center [582, 395] width 56 height 26
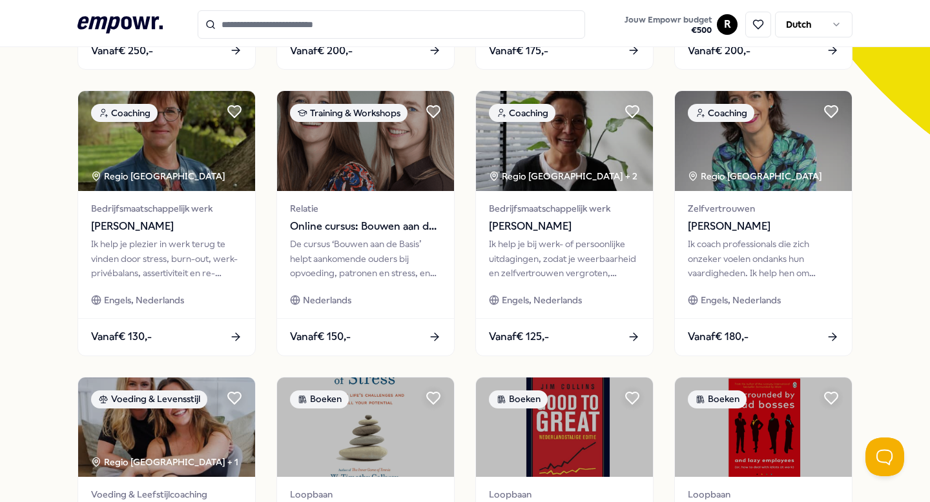
scroll to position [642, 0]
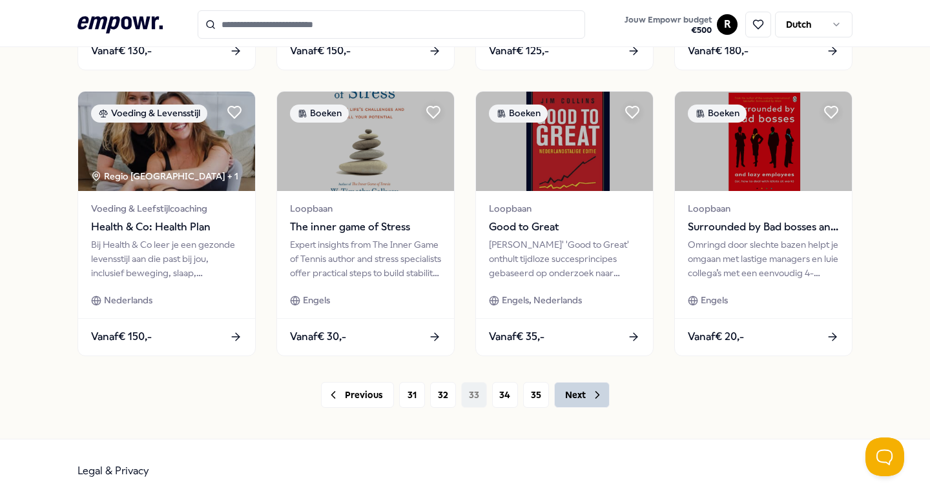
click at [575, 394] on button "Next" at bounding box center [582, 395] width 56 height 26
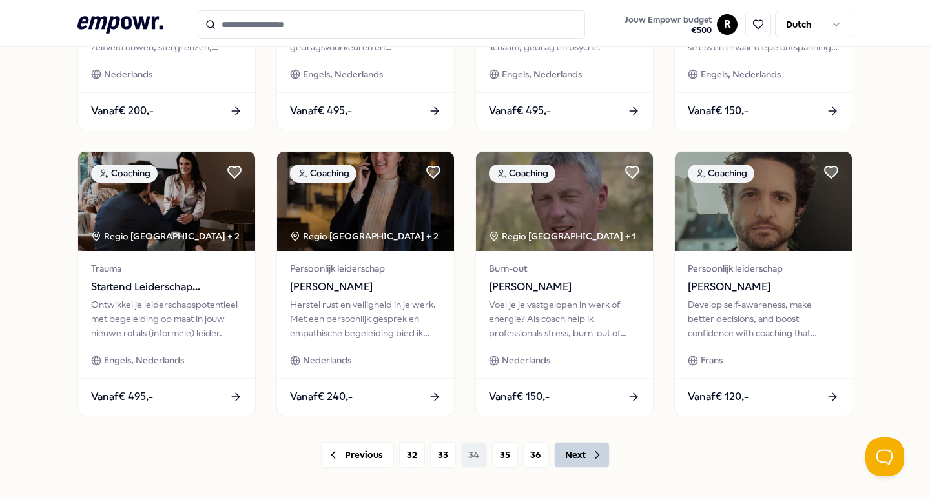
scroll to position [642, 0]
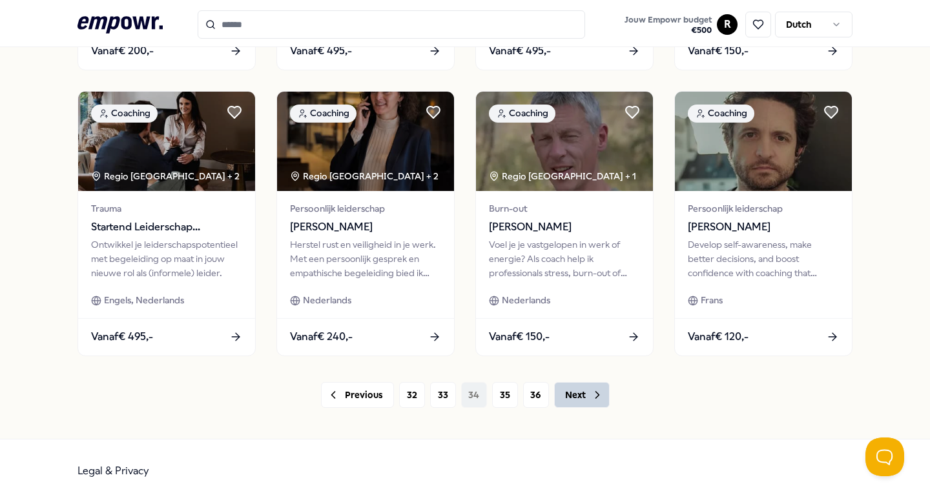
click at [575, 394] on button "Next" at bounding box center [582, 395] width 56 height 26
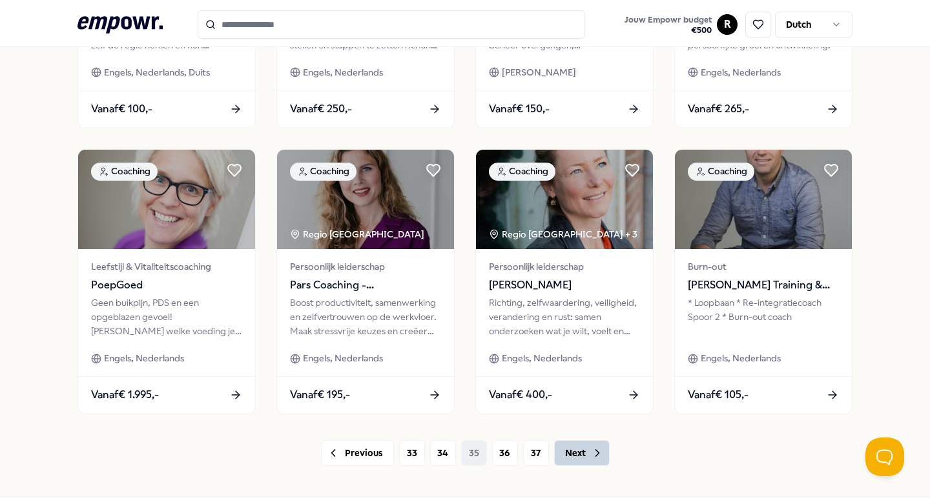
scroll to position [642, 0]
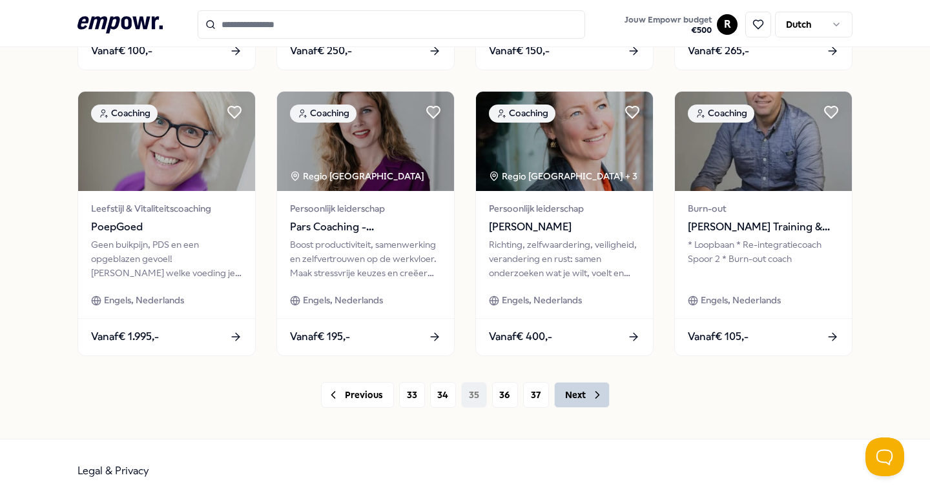
click at [582, 393] on button "Next" at bounding box center [582, 395] width 56 height 26
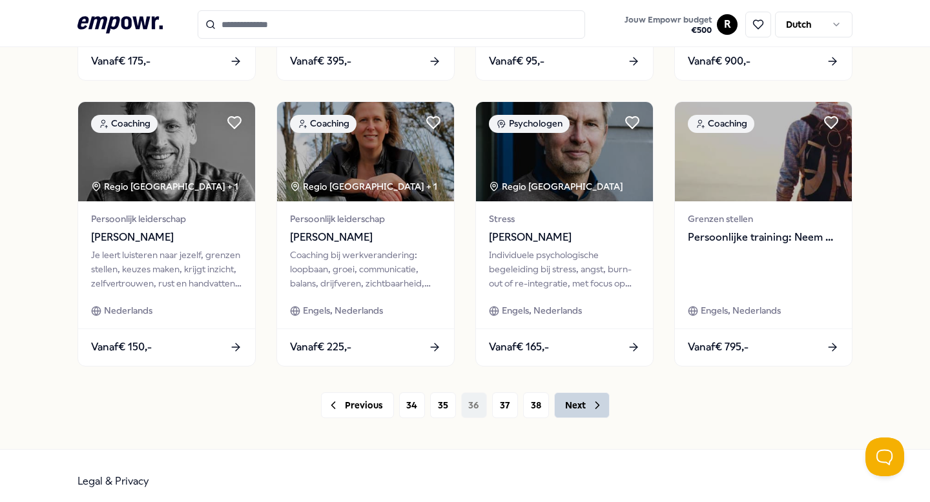
scroll to position [642, 0]
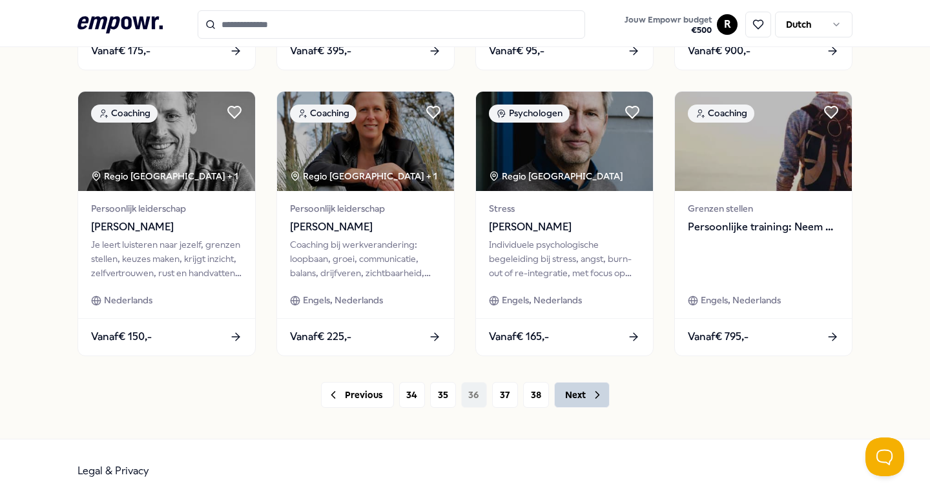
click at [582, 393] on button "Next" at bounding box center [582, 395] width 56 height 26
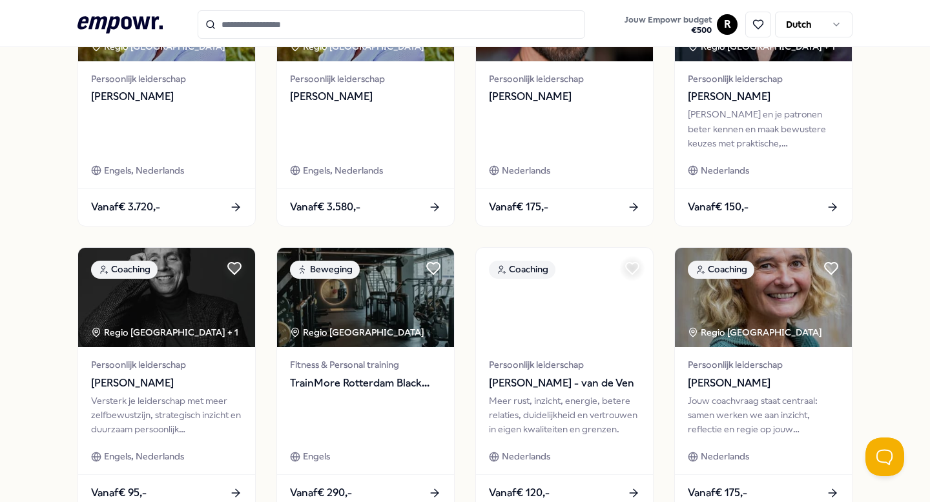
scroll to position [620, 0]
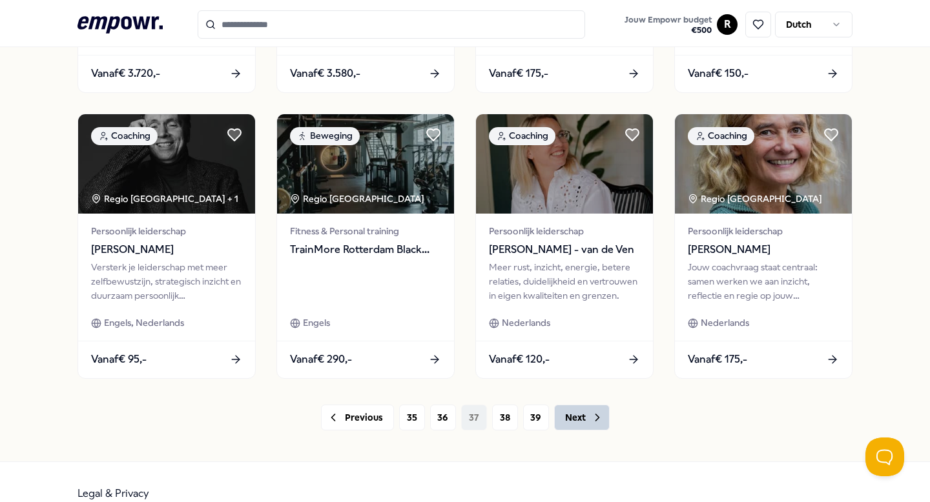
click at [580, 413] on button "Next" at bounding box center [582, 418] width 56 height 26
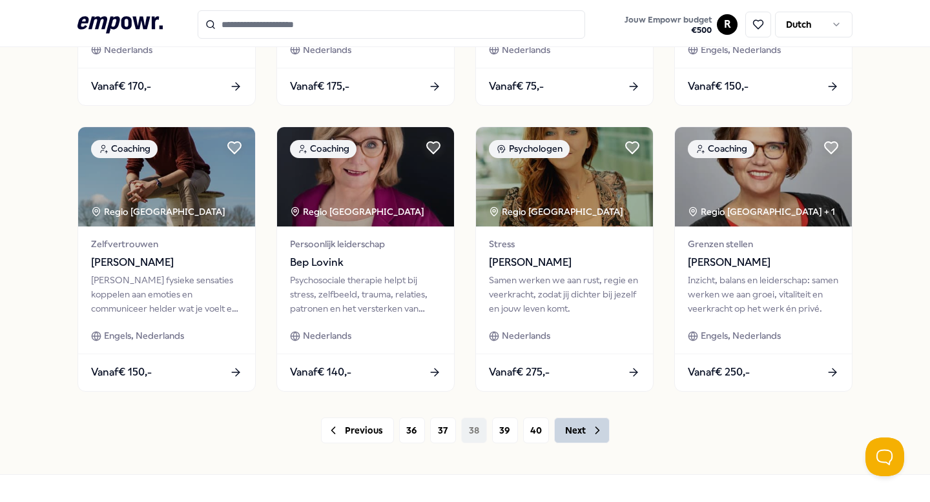
scroll to position [608, 0]
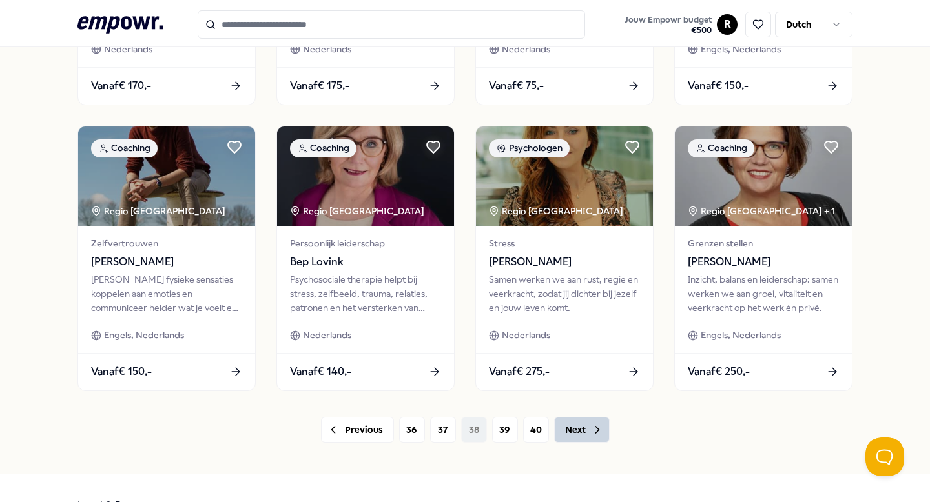
click at [577, 429] on button "Next" at bounding box center [582, 430] width 56 height 26
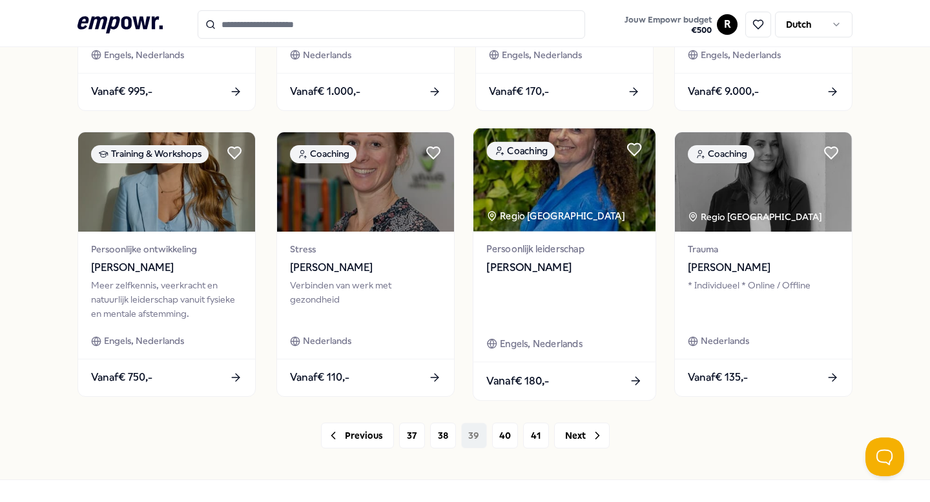
scroll to position [642, 0]
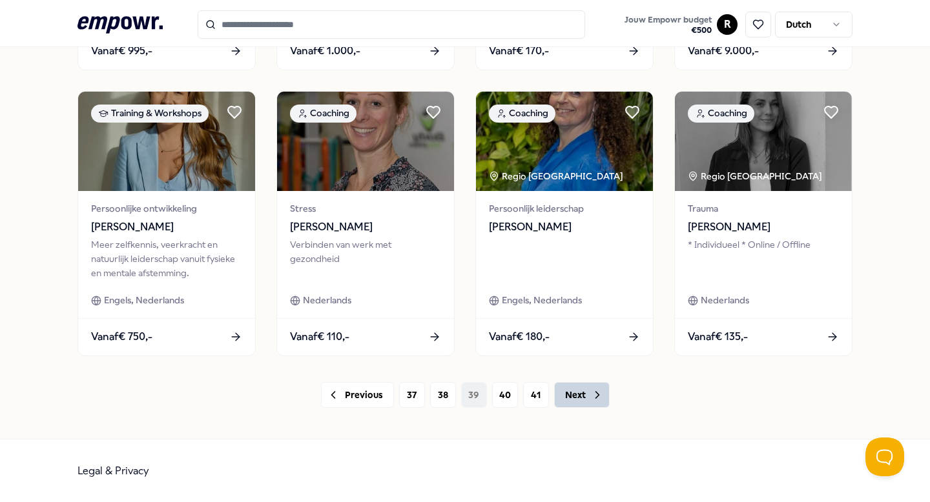
click at [573, 396] on button "Next" at bounding box center [582, 395] width 56 height 26
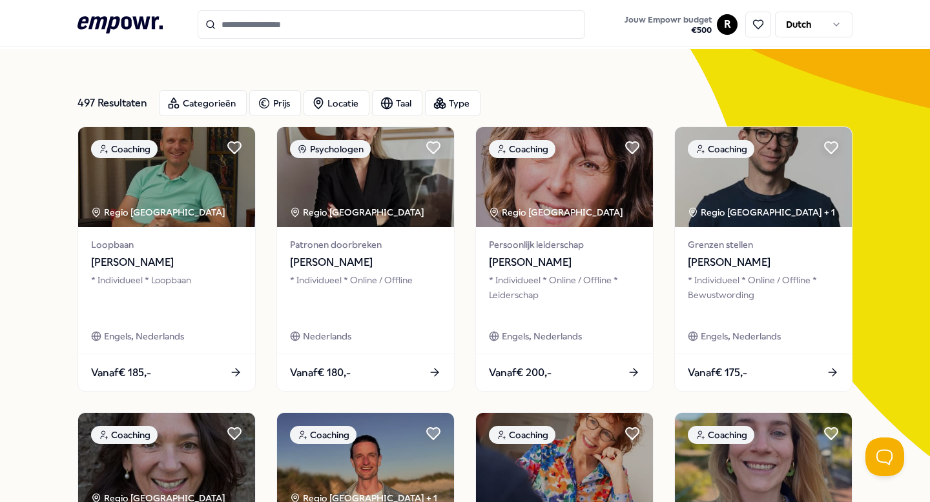
scroll to position [34, 0]
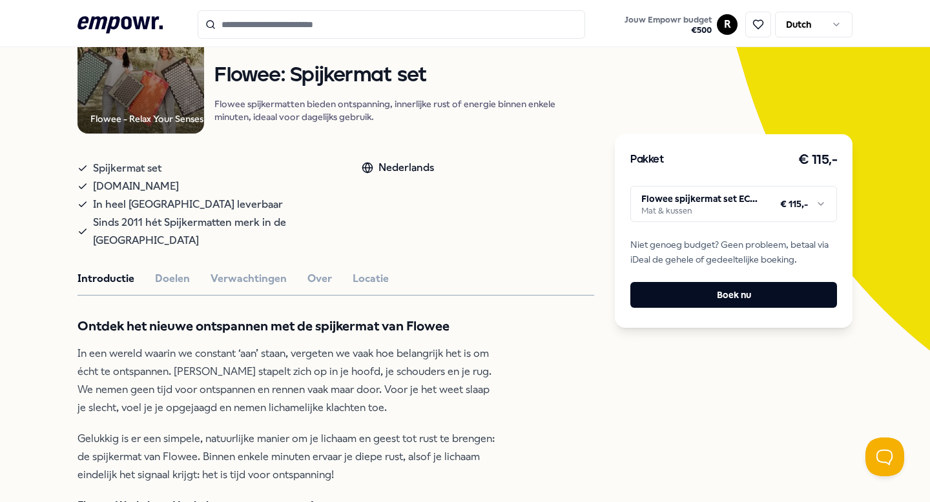
scroll to position [139, 0]
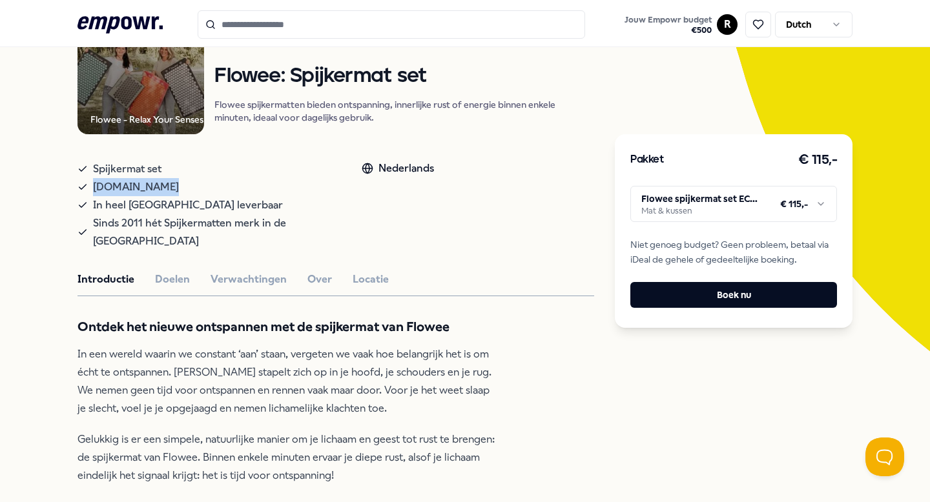
drag, startPoint x: 165, startPoint y: 188, endPoint x: 93, endPoint y: 190, distance: 71.7
click at [93, 190] on div "[DOMAIN_NAME]" at bounding box center [206, 187] width 258 height 18
copy span "[DOMAIN_NAME]"
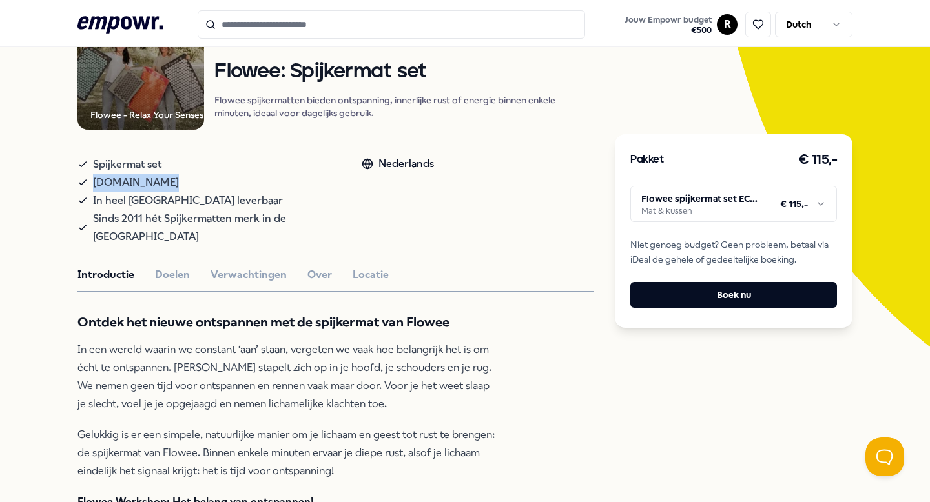
click at [821, 203] on html ".empowr-logo_svg__cls-1{fill:#03032f} Jouw Empowr budget € 500 R Dutch Alle cat…" at bounding box center [465, 251] width 930 height 502
click at [810, 205] on html ".empowr-logo_svg__cls-1{fill:#03032f} Jouw Empowr budget € 500 R Dutch Alle cat…" at bounding box center [465, 251] width 930 height 502
click at [546, 216] on html ".empowr-logo_svg__cls-1{fill:#03032f} Jouw Empowr budget € 500 R Dutch Alle cat…" at bounding box center [465, 251] width 930 height 502
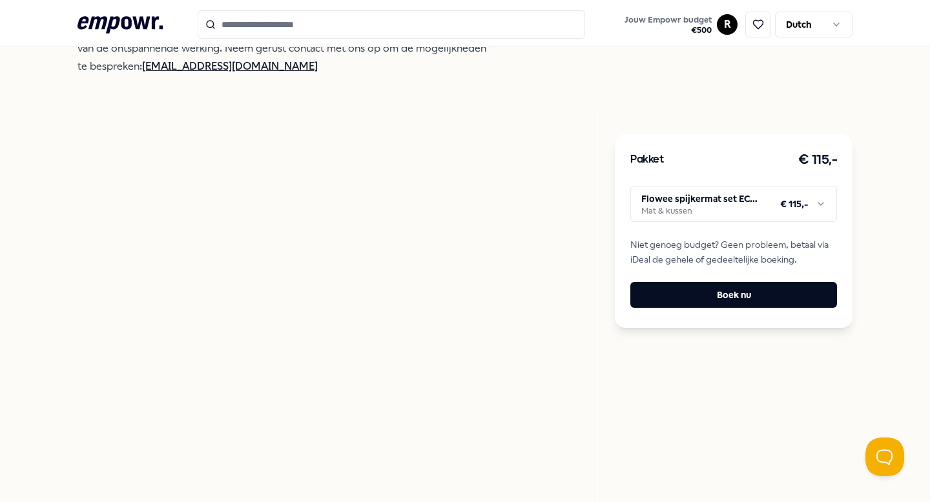
scroll to position [814, 0]
